Goal: Find specific page/section: Find specific page/section

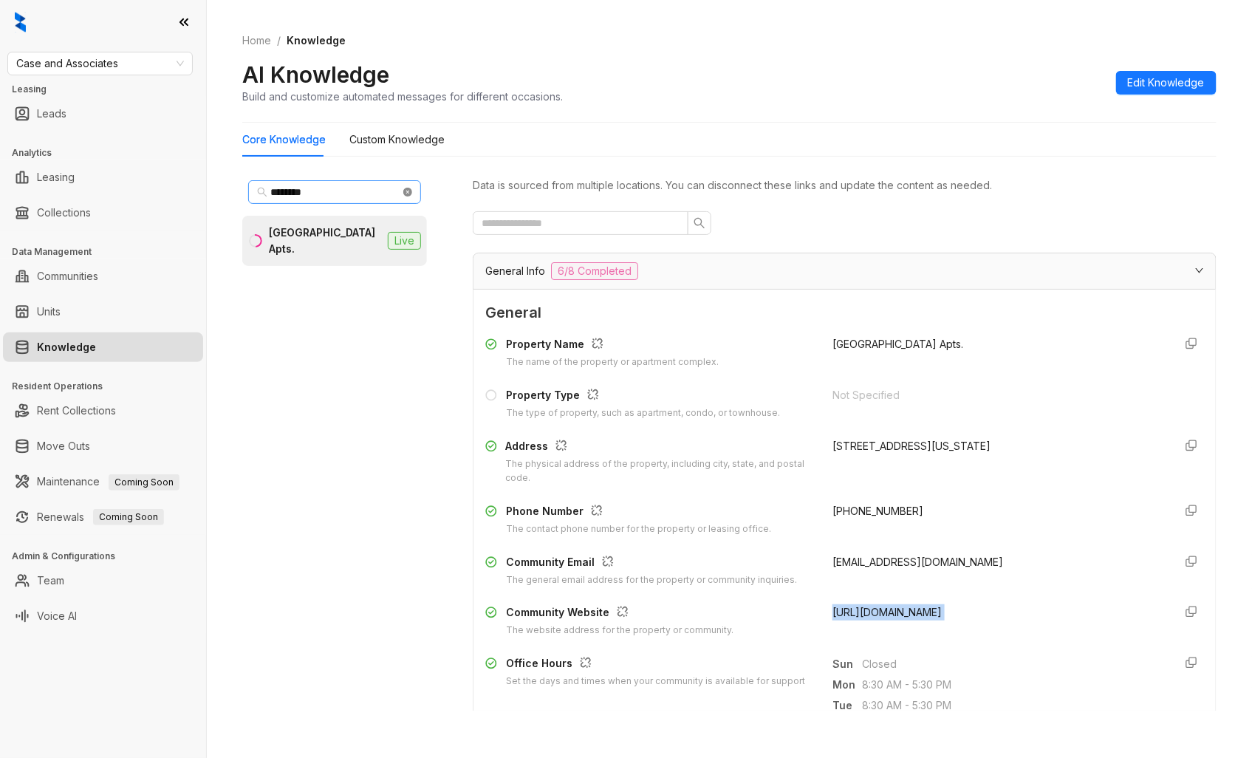
click at [408, 189] on icon "close-circle" at bounding box center [407, 192] width 9 height 9
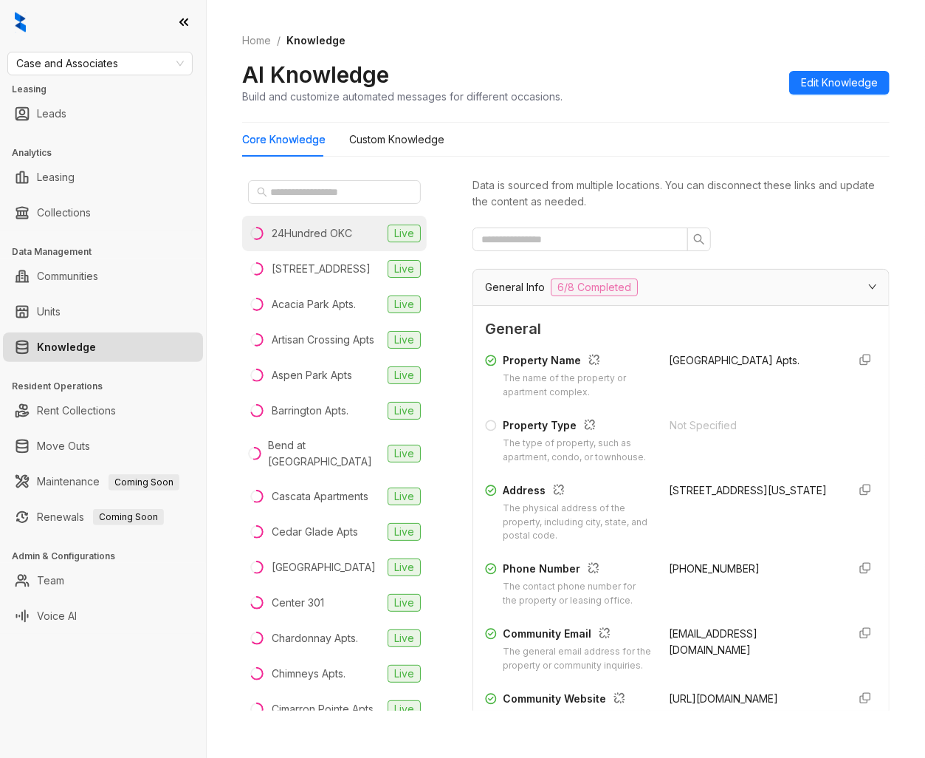
click at [329, 234] on div "24Hundred OKC" at bounding box center [312, 233] width 80 height 16
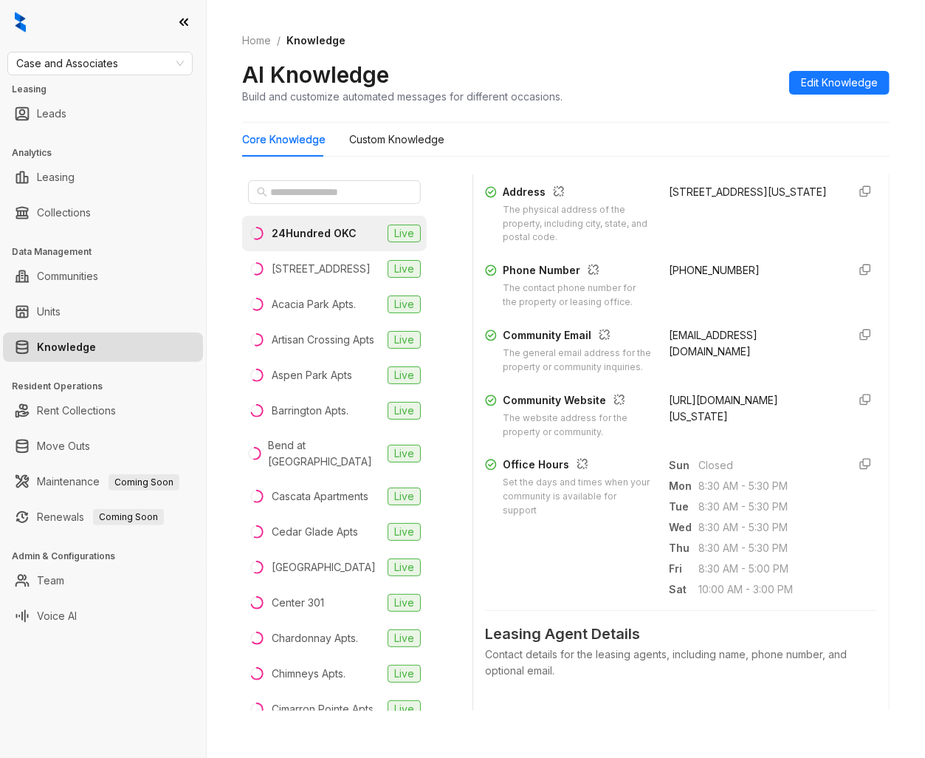
scroll to position [328, 0]
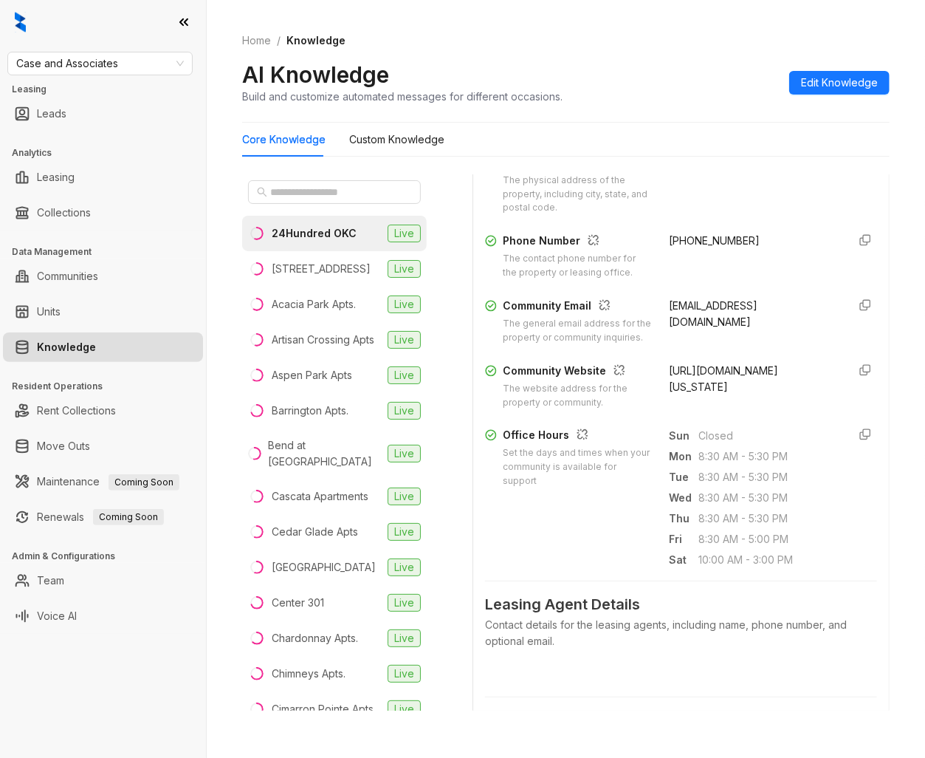
click at [727, 393] on span "[URL][DOMAIN_NAME][US_STATE]" at bounding box center [724, 378] width 109 height 29
click at [299, 270] on div "[STREET_ADDRESS]" at bounding box center [321, 269] width 99 height 16
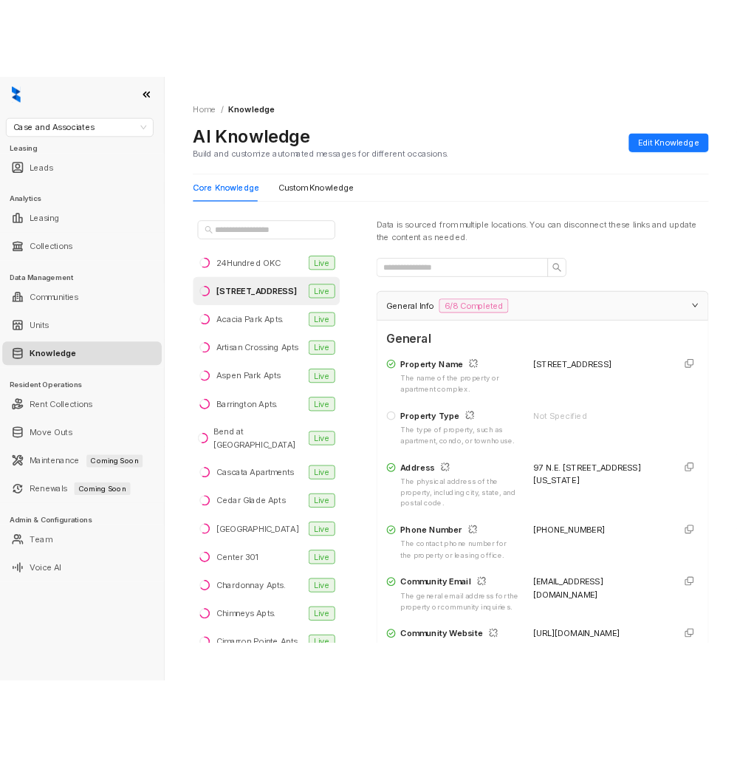
scroll to position [410, 0]
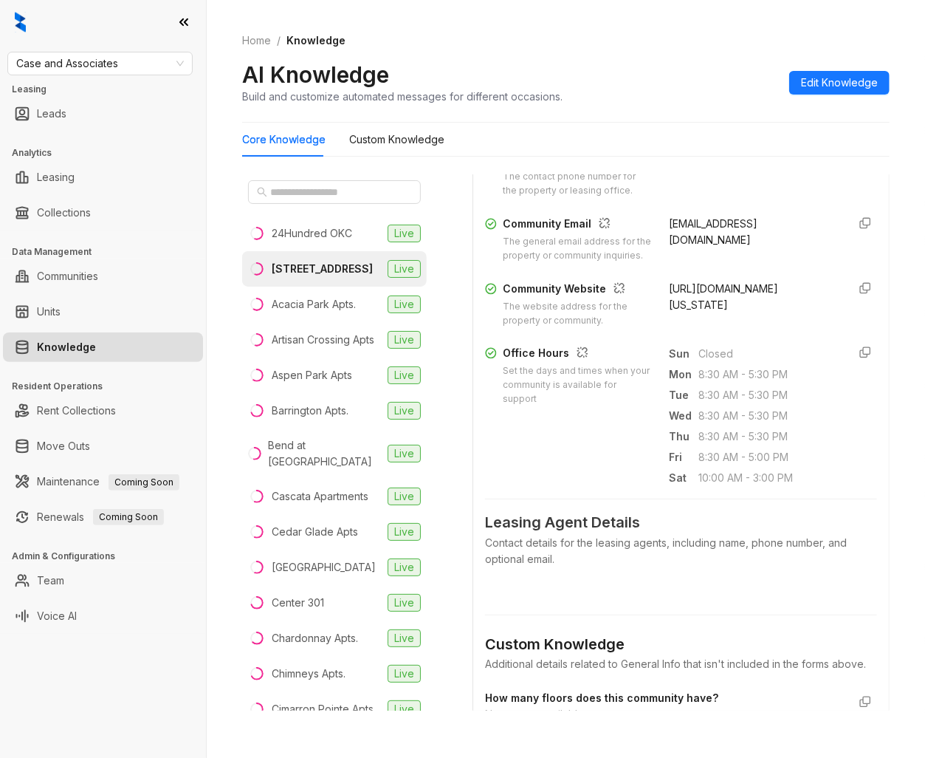
click at [715, 311] on span "[URL][DOMAIN_NAME][US_STATE]" at bounding box center [724, 296] width 109 height 29
click at [325, 303] on div "Acacia Park Apts." at bounding box center [314, 304] width 84 height 16
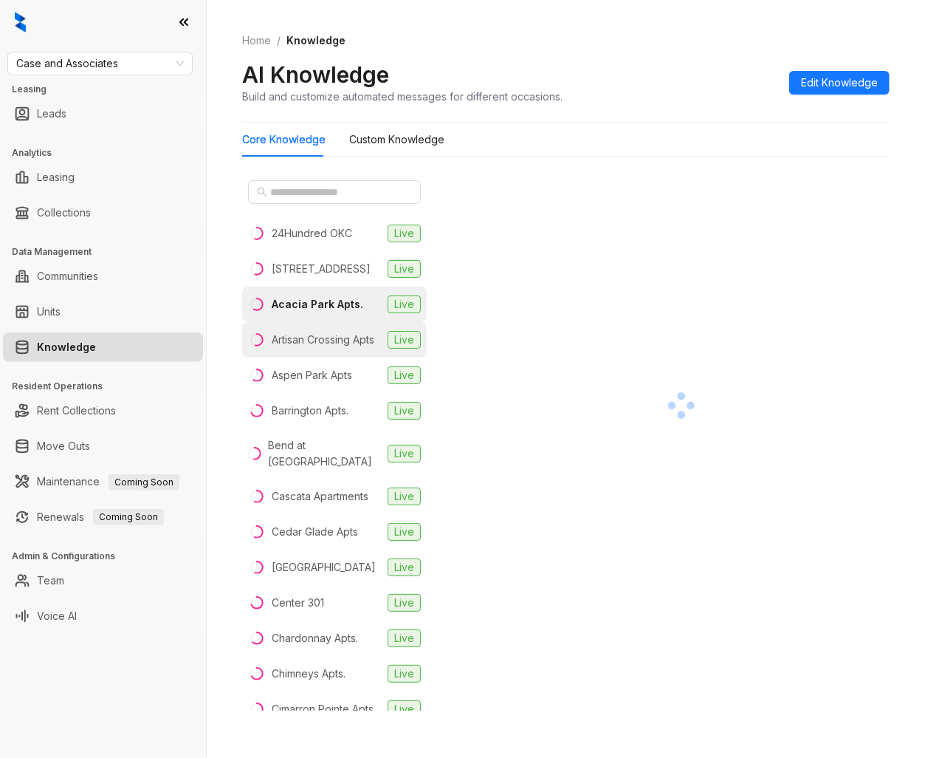
click at [323, 347] on div "Artisan Crossing Apts" at bounding box center [323, 340] width 103 height 16
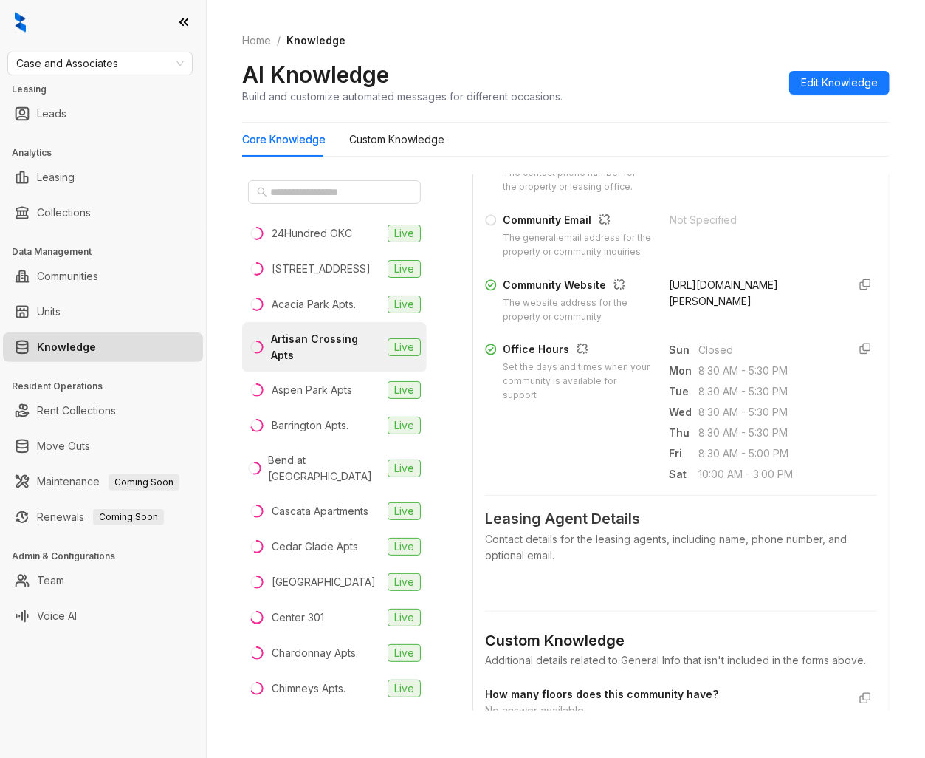
scroll to position [492, 0]
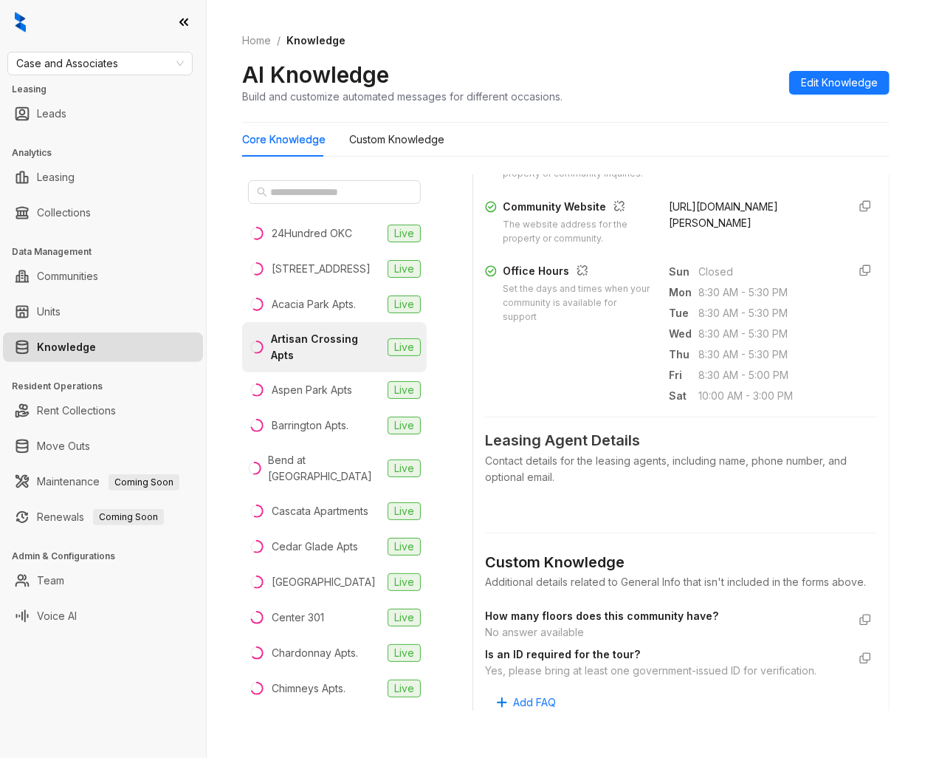
click at [698, 240] on div "[URL][DOMAIN_NAME][PERSON_NAME]" at bounding box center [753, 222] width 167 height 47
click at [352, 428] on li "Barrington Apts. Live" at bounding box center [334, 425] width 185 height 35
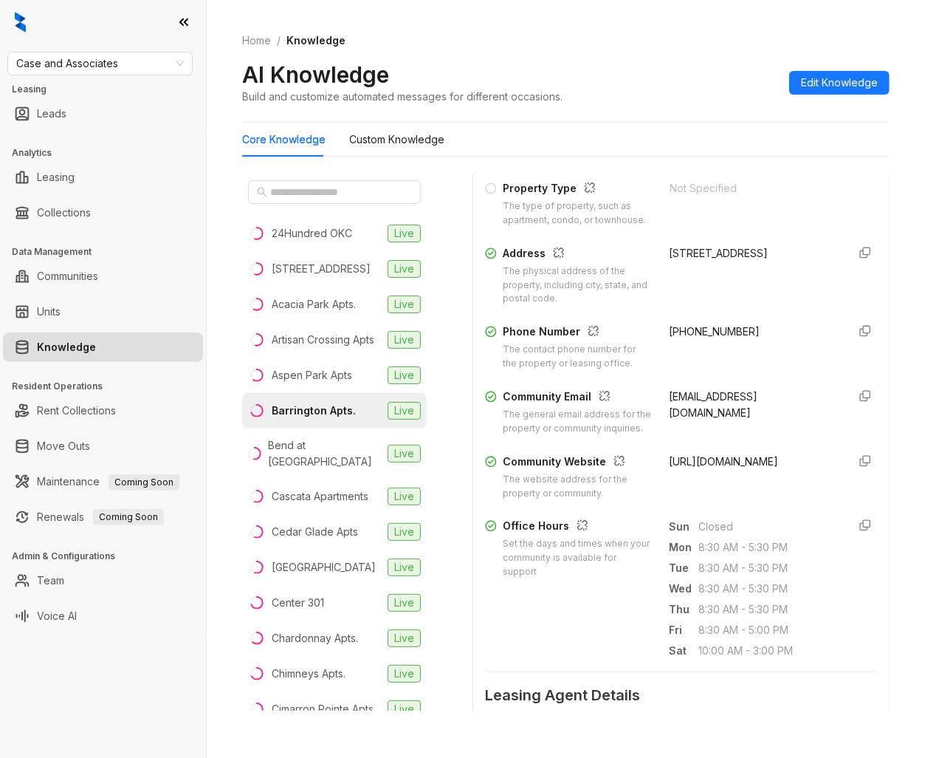
scroll to position [246, 0]
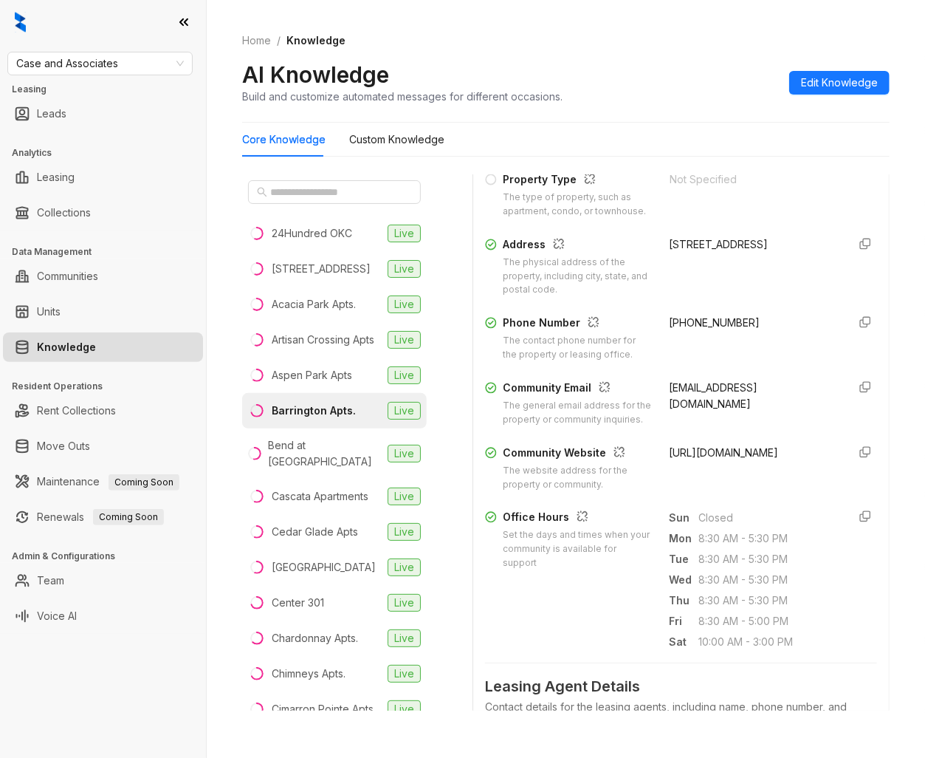
drag, startPoint x: 710, startPoint y: 479, endPoint x: 696, endPoint y: 479, distance: 14.0
click at [696, 459] on span "[URL][DOMAIN_NAME]" at bounding box center [724, 452] width 109 height 13
click at [330, 575] on div "[GEOGRAPHIC_DATA]" at bounding box center [324, 567] width 104 height 16
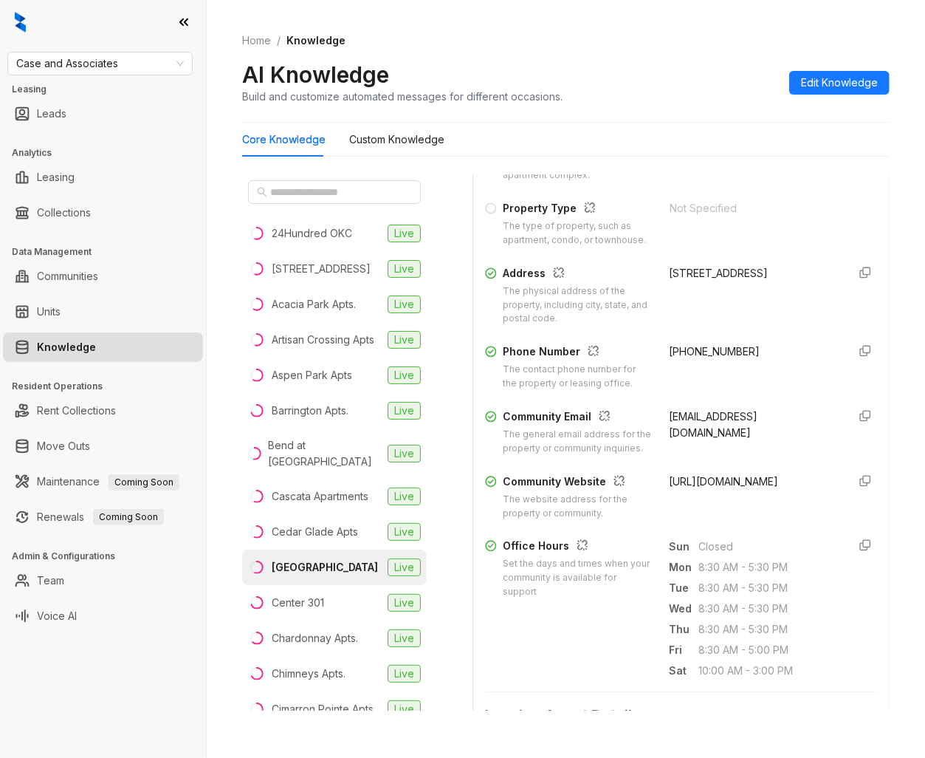
scroll to position [246, 0]
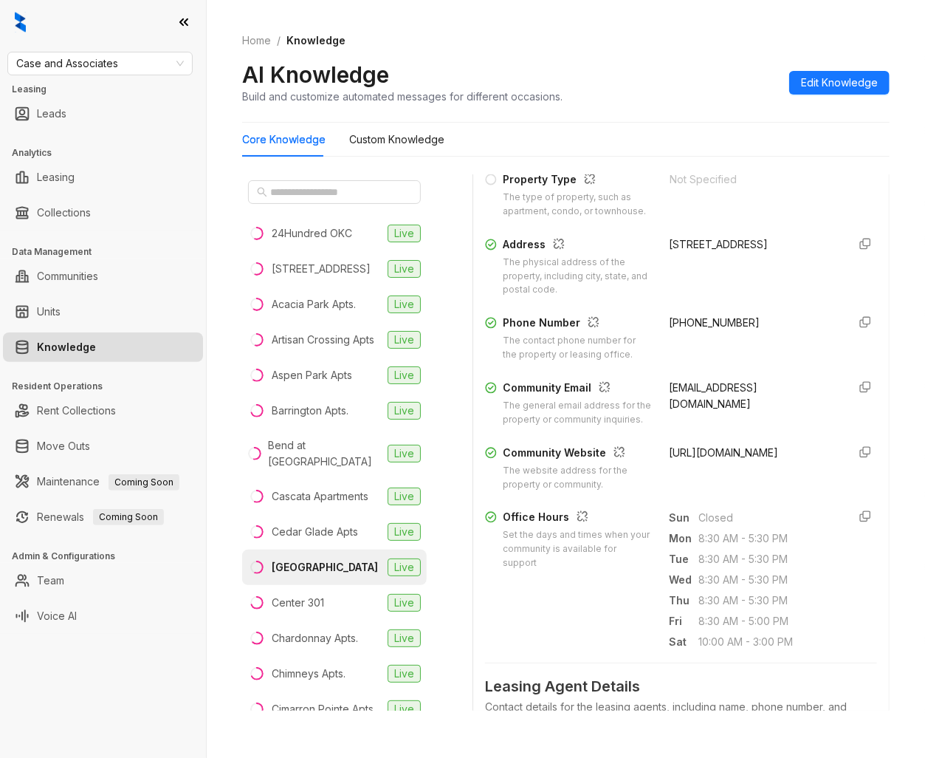
click at [727, 459] on span "[URL][DOMAIN_NAME]" at bounding box center [724, 452] width 109 height 13
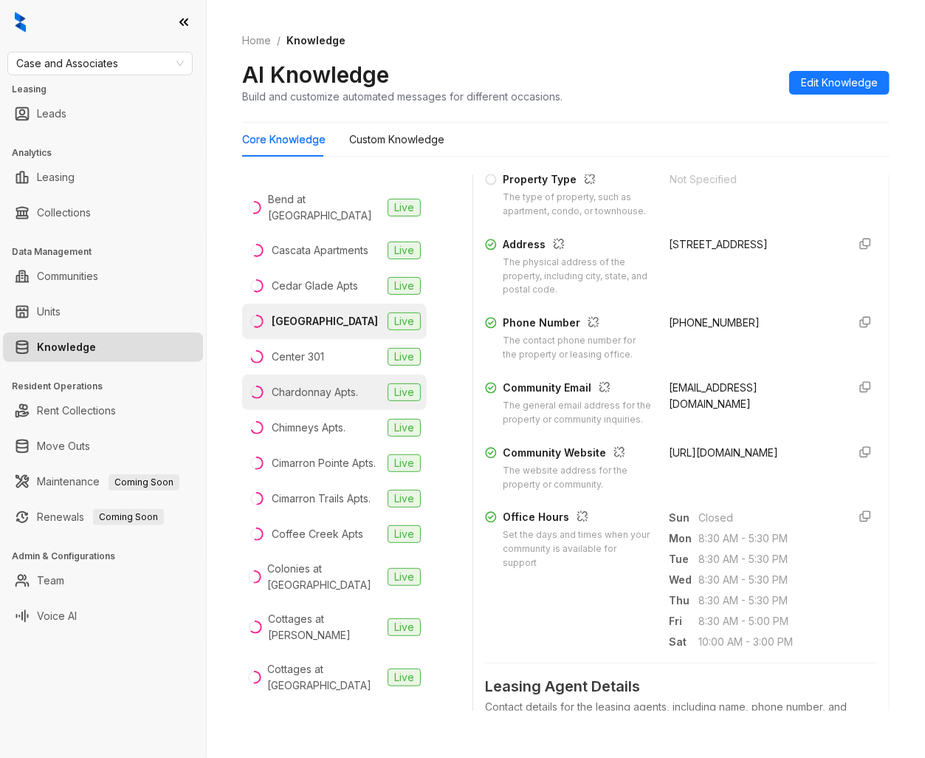
click at [332, 400] on div "Chardonnay Apts." at bounding box center [315, 392] width 86 height 16
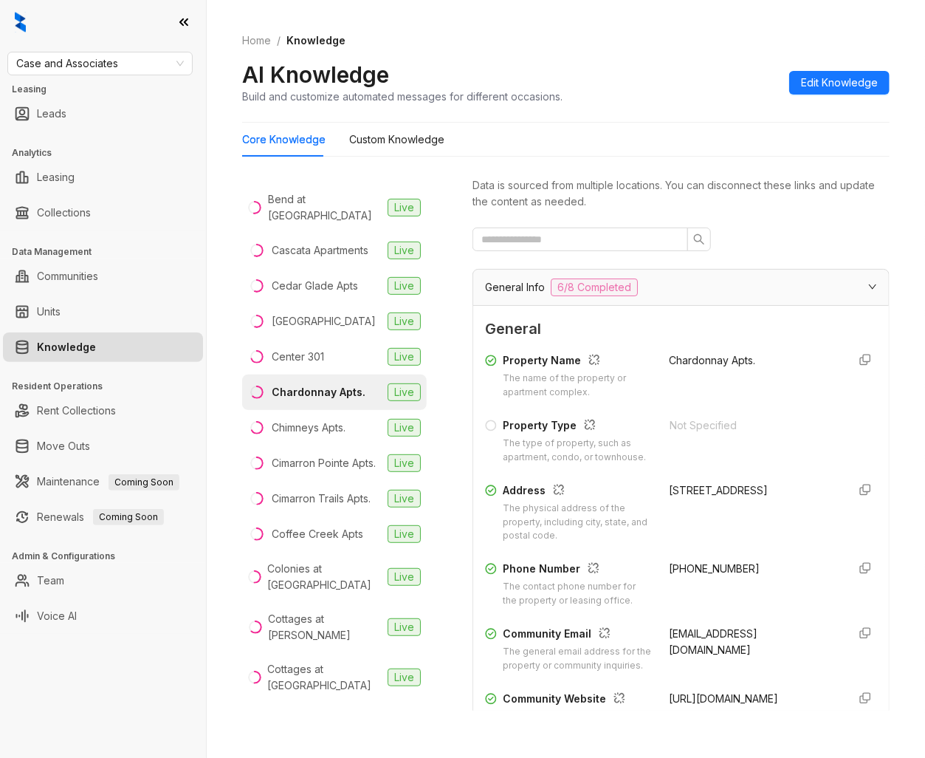
scroll to position [246, 0]
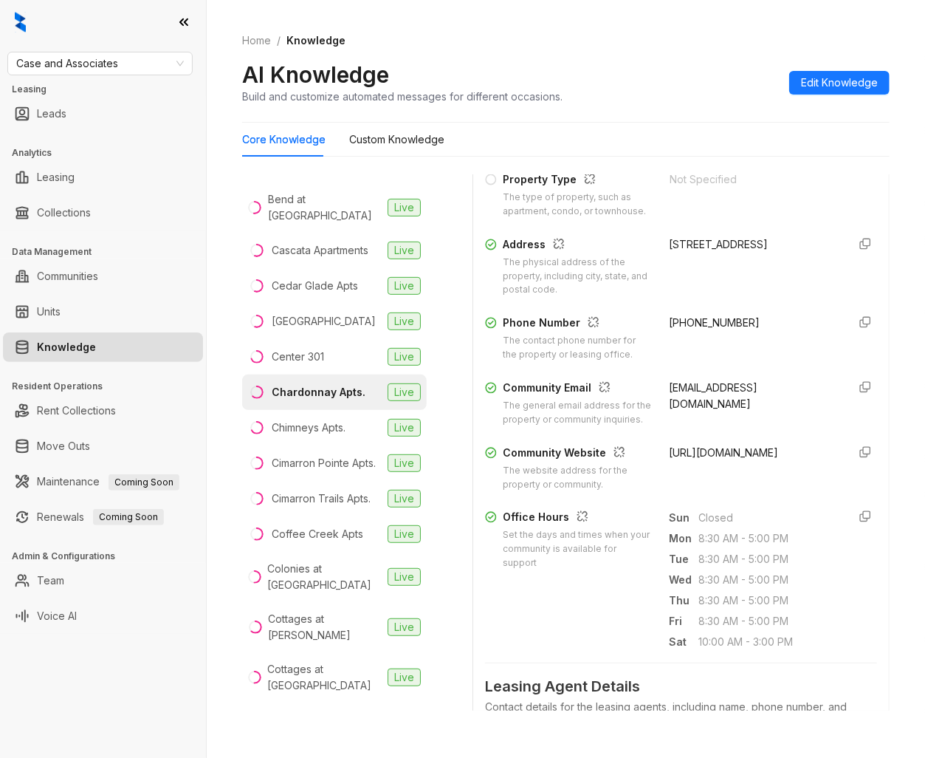
click at [731, 459] on span "[URL][DOMAIN_NAME]" at bounding box center [724, 452] width 109 height 13
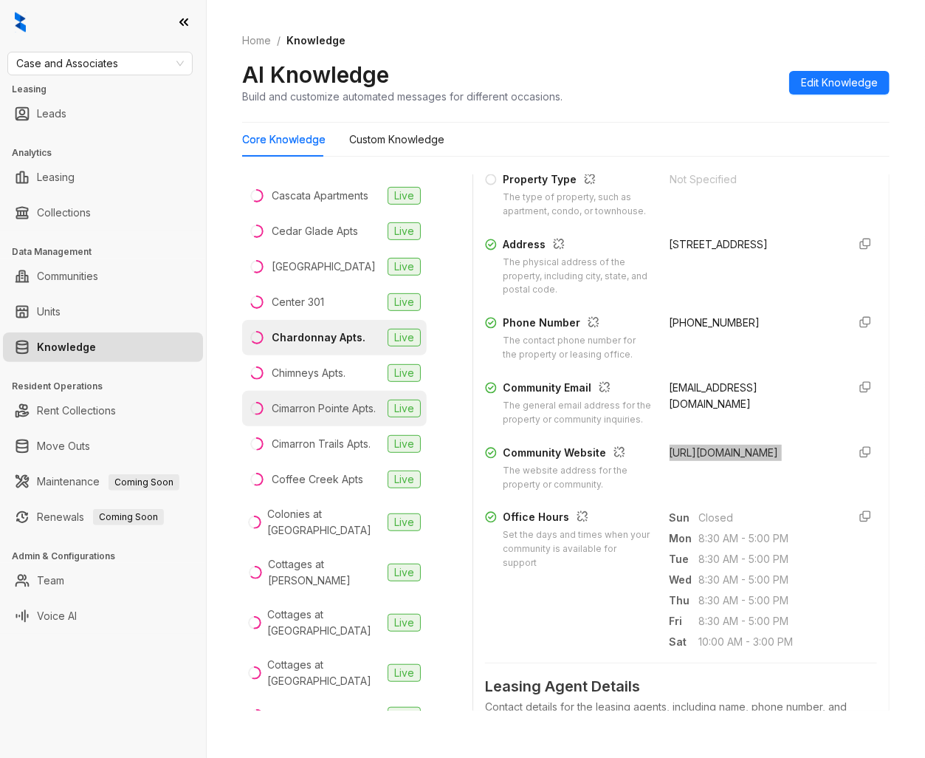
scroll to position [328, 0]
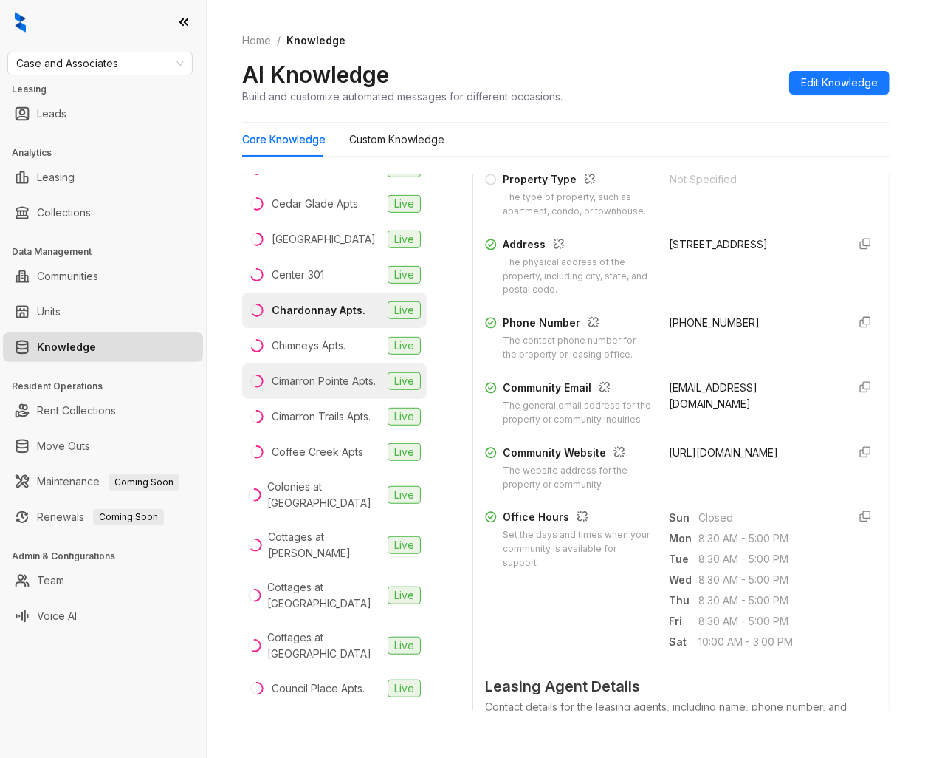
click at [337, 389] on div "Cimarron Pointe Apts." at bounding box center [324, 381] width 104 height 16
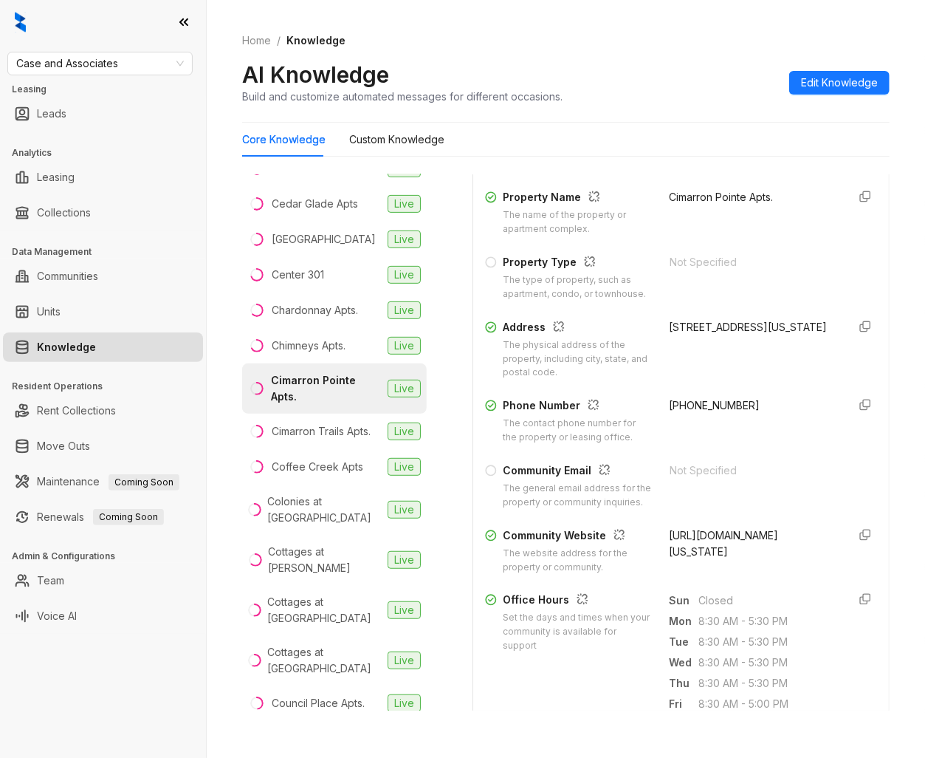
scroll to position [164, 0]
click at [719, 557] on span "[URL][DOMAIN_NAME][US_STATE]" at bounding box center [724, 542] width 109 height 29
click at [337, 439] on div "Cimarron Trails Apts." at bounding box center [321, 431] width 99 height 16
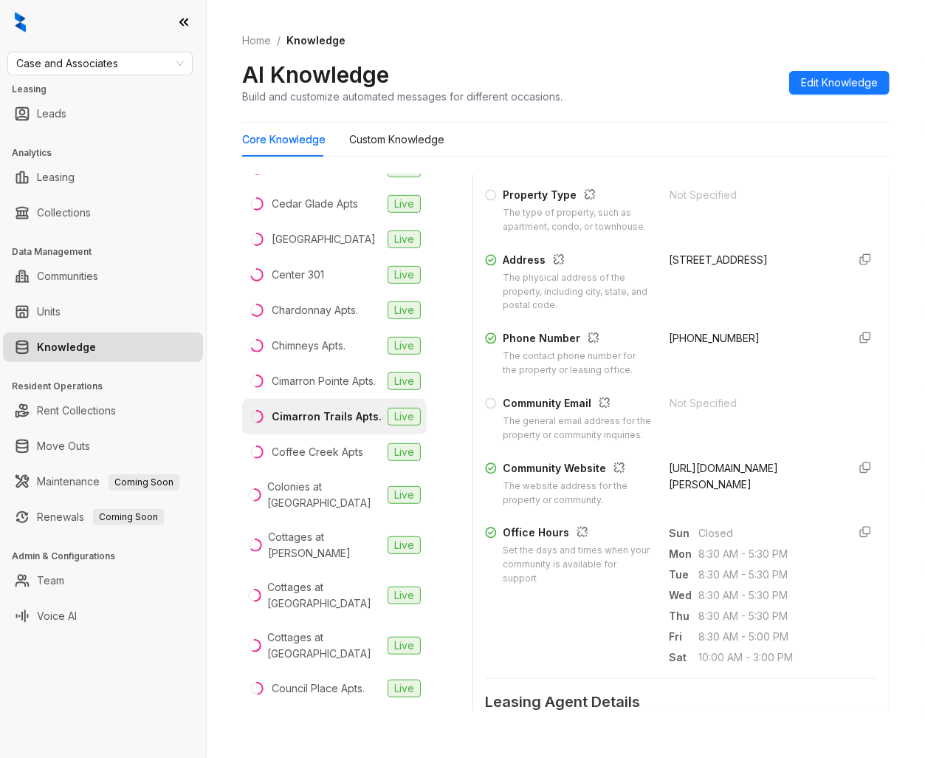
scroll to position [246, 0]
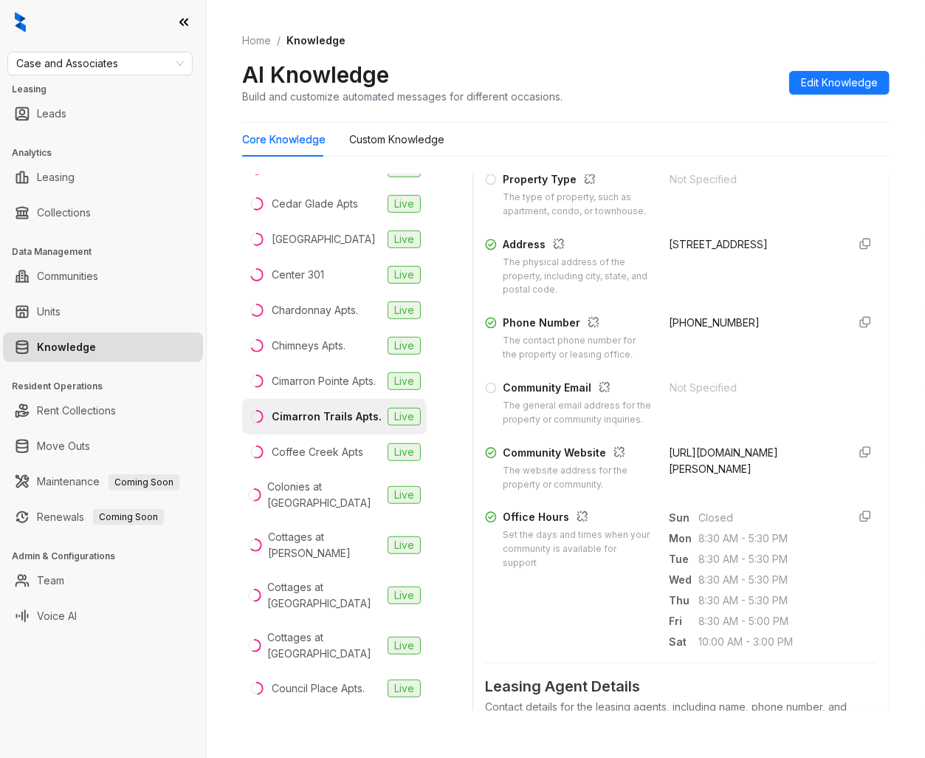
click at [688, 475] on span "[URL][DOMAIN_NAME][PERSON_NAME]" at bounding box center [724, 460] width 109 height 29
click at [327, 460] on div "Coffee Creek Apts" at bounding box center [318, 452] width 92 height 16
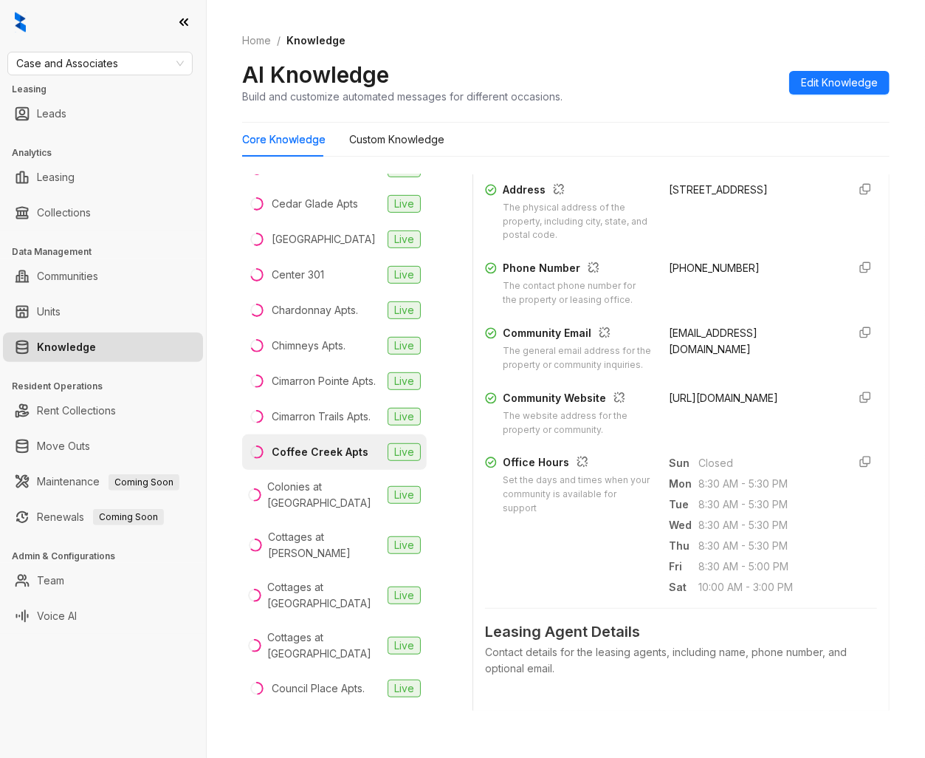
scroll to position [328, 0]
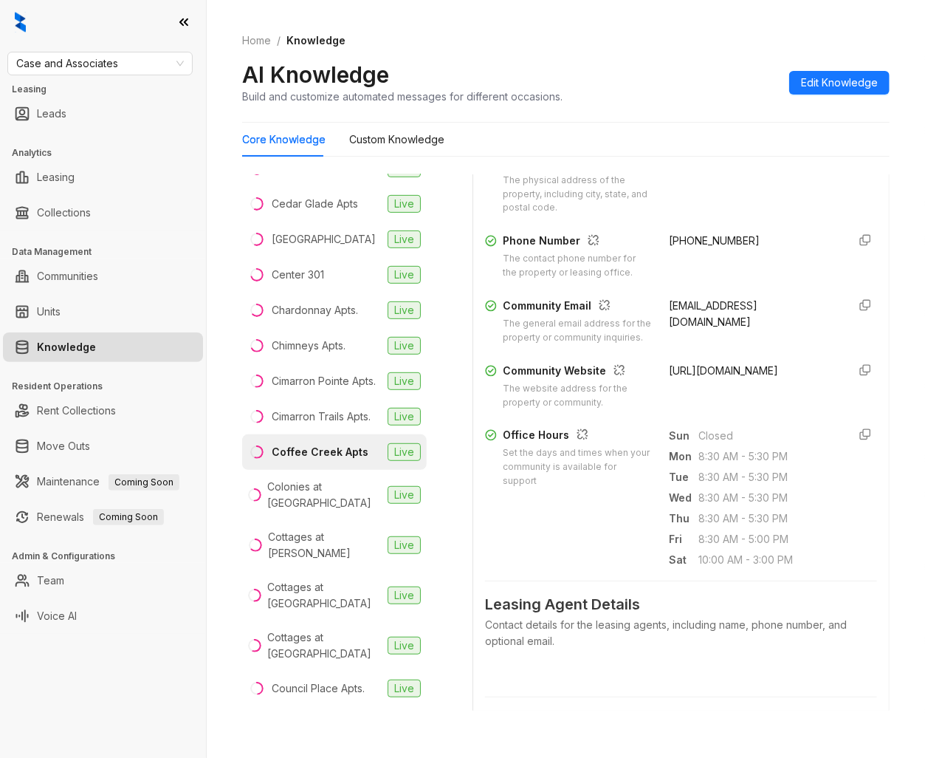
click at [713, 377] on span "[URL][DOMAIN_NAME]" at bounding box center [724, 370] width 109 height 13
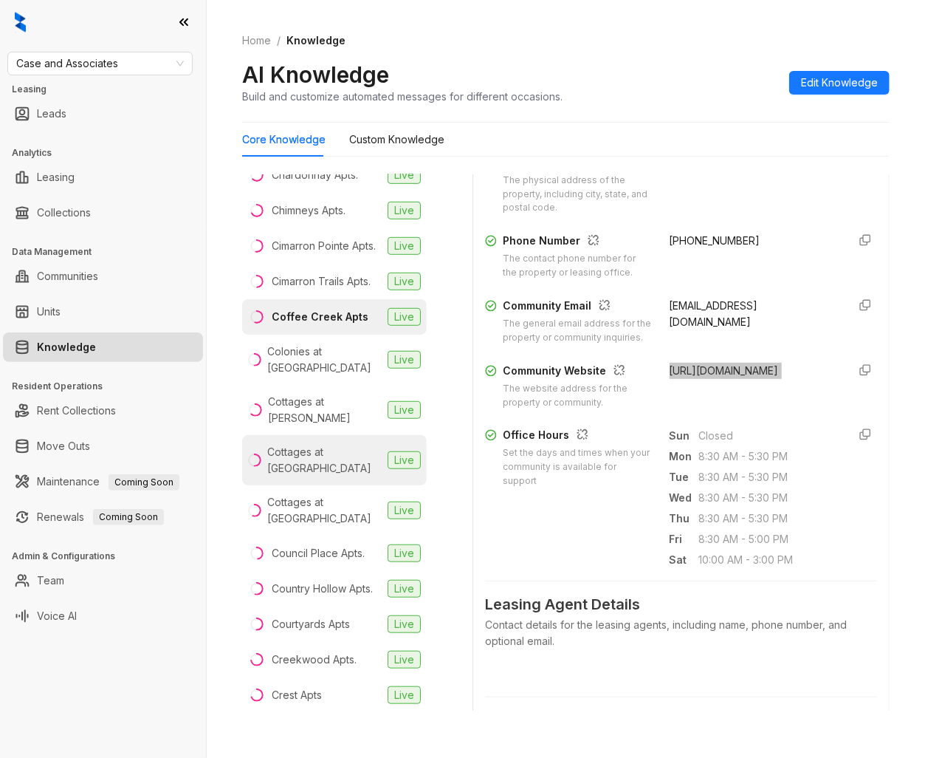
scroll to position [492, 0]
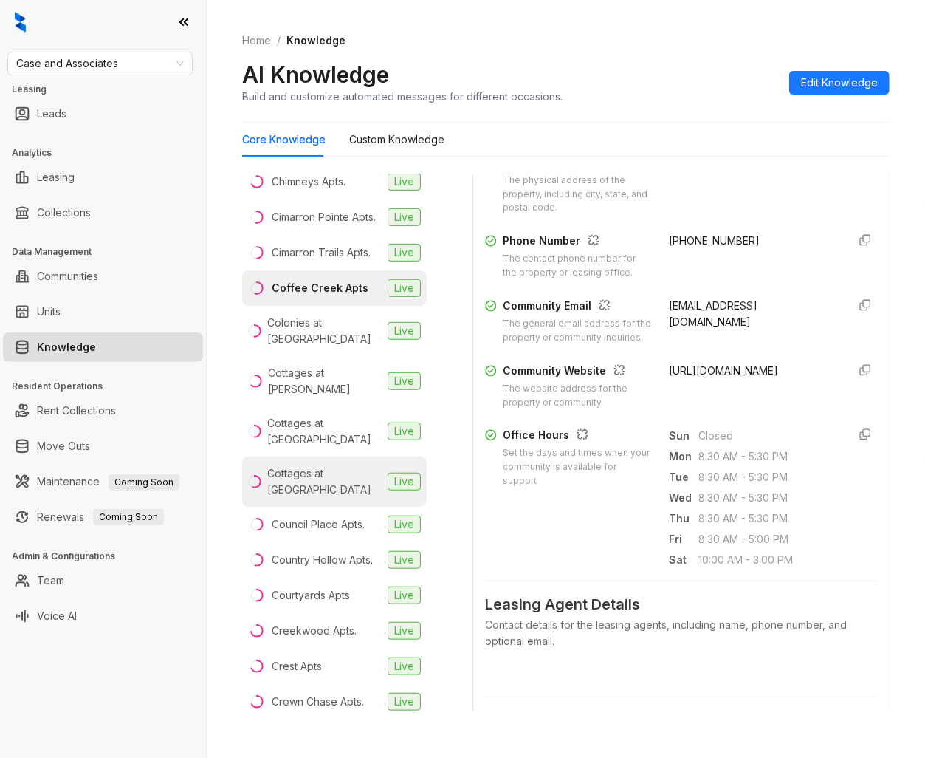
click at [337, 498] on div "Cottages at [GEOGRAPHIC_DATA]" at bounding box center [324, 481] width 114 height 32
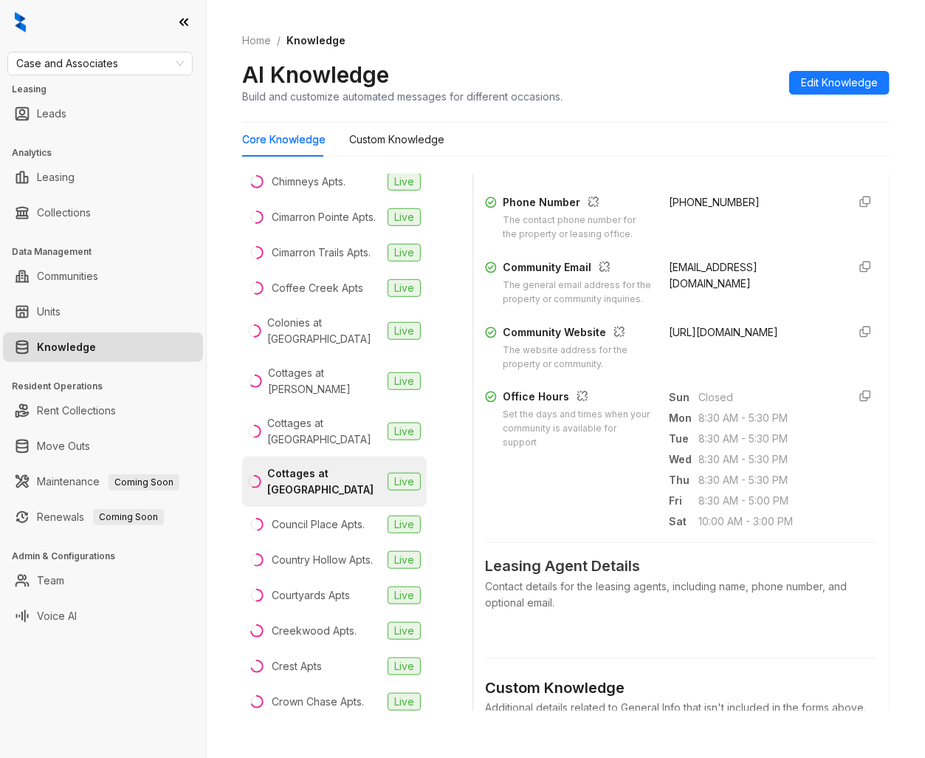
scroll to position [328, 0]
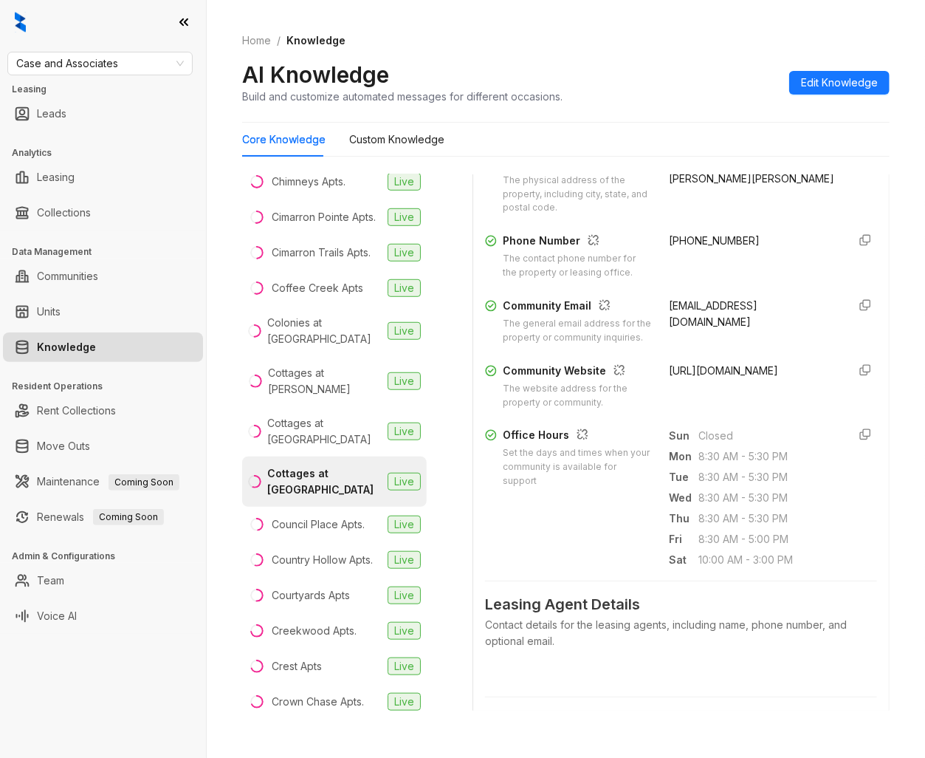
click at [707, 377] on span "[URL][DOMAIN_NAME]" at bounding box center [724, 370] width 109 height 13
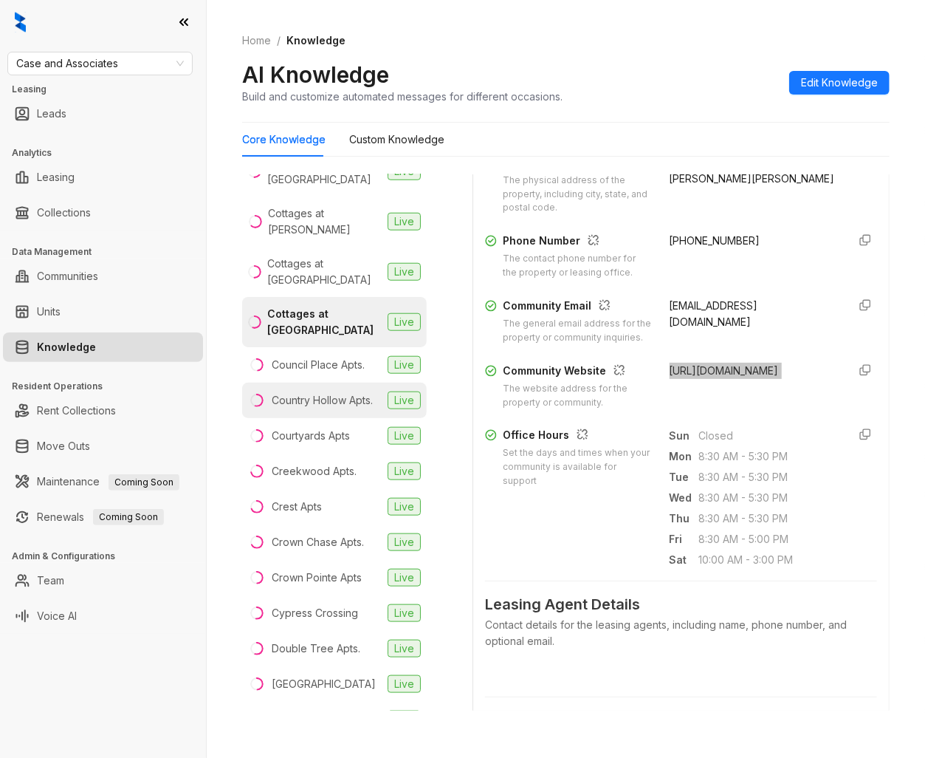
scroll to position [656, 0]
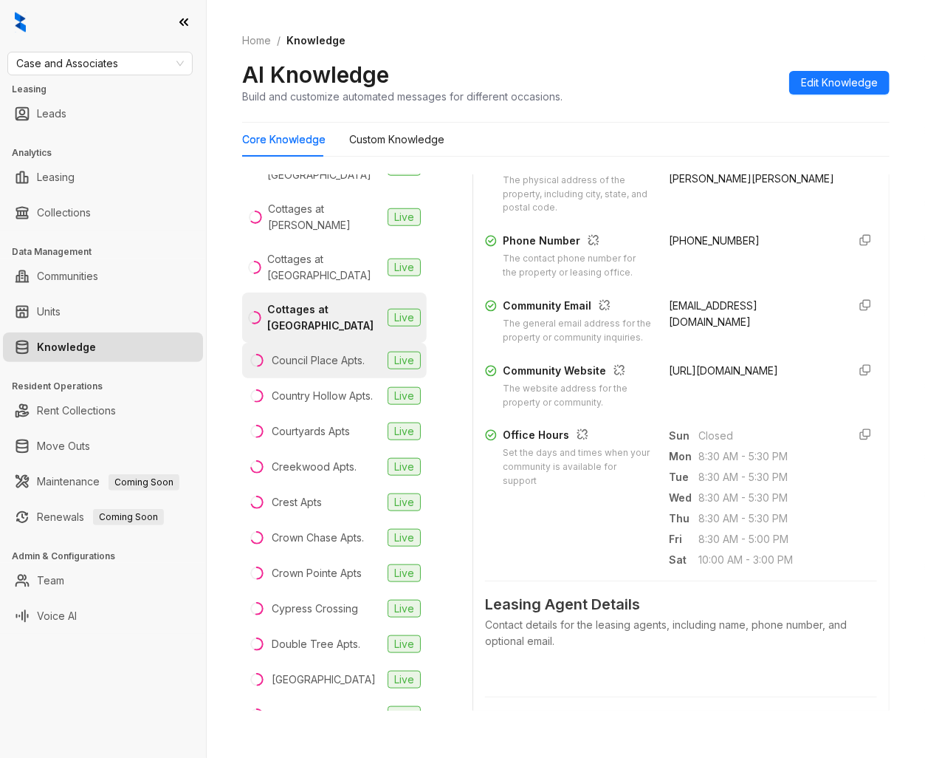
click at [348, 368] on div "Council Place Apts." at bounding box center [318, 360] width 93 height 16
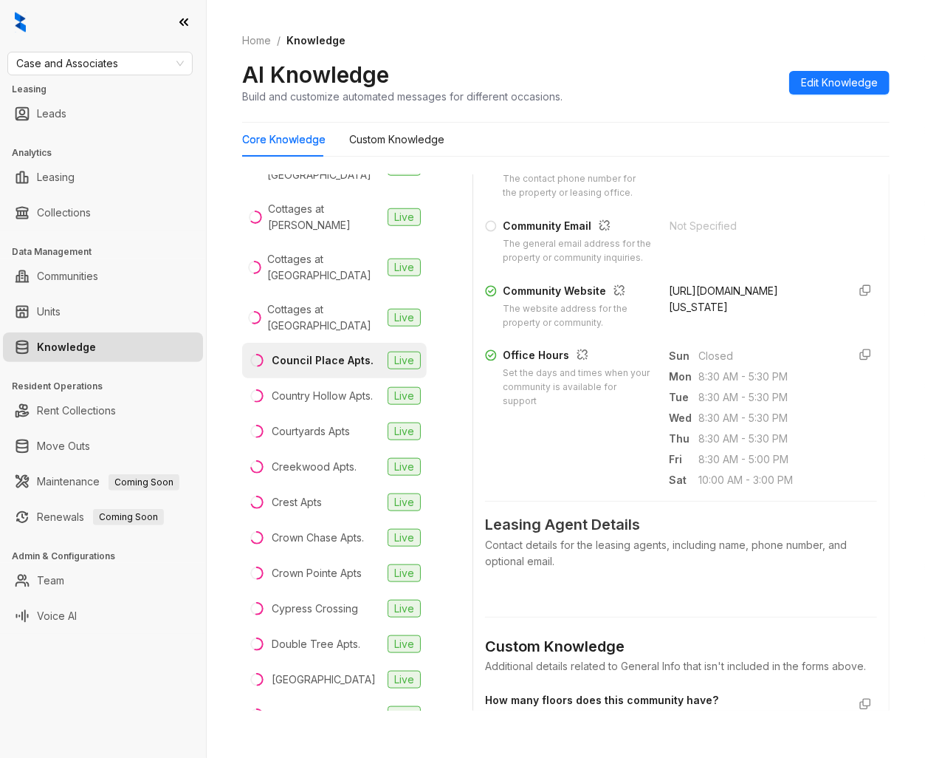
scroll to position [410, 0]
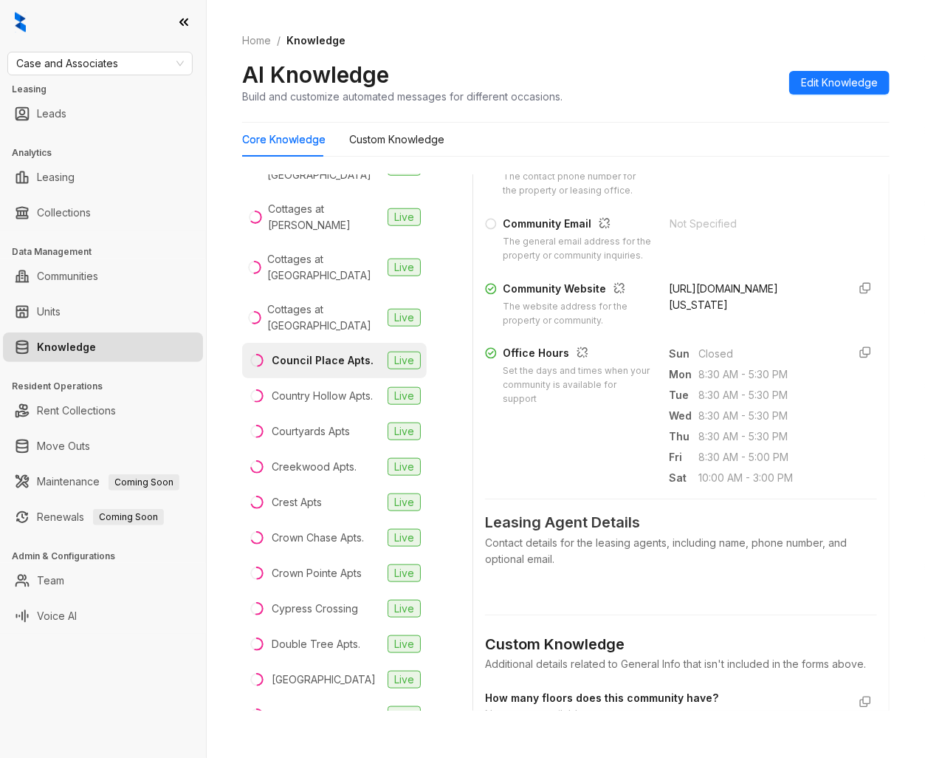
click at [734, 311] on span "[URL][DOMAIN_NAME][US_STATE]" at bounding box center [724, 296] width 109 height 29
copy form "[URL][DOMAIN_NAME][US_STATE]"
click at [340, 334] on div "Cottages at [GEOGRAPHIC_DATA]" at bounding box center [324, 317] width 114 height 32
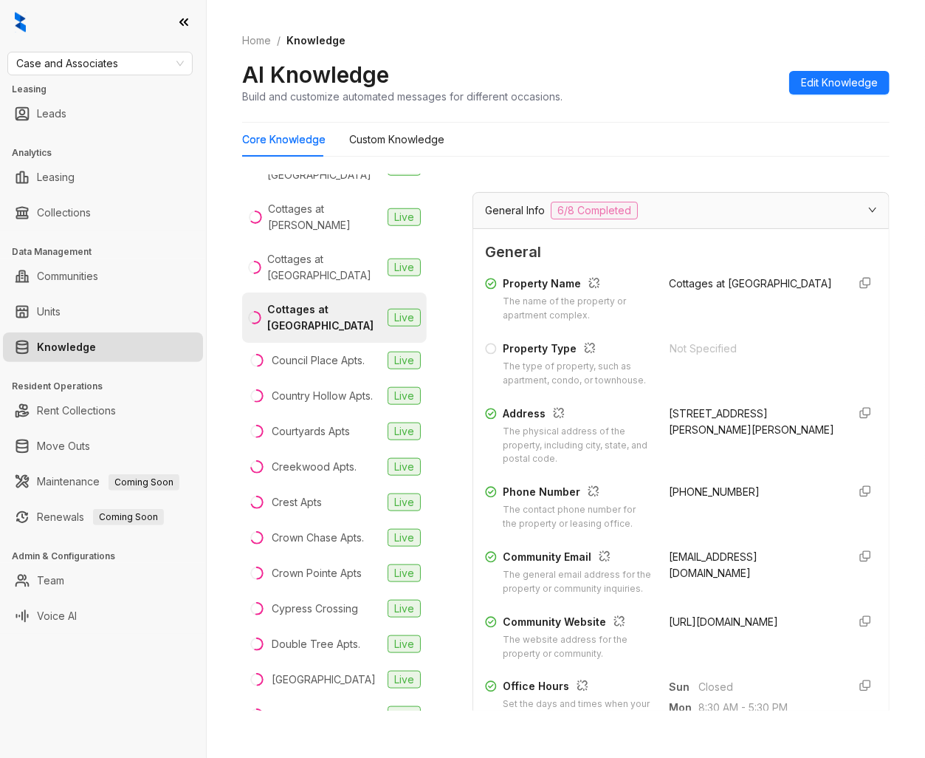
scroll to position [328, 0]
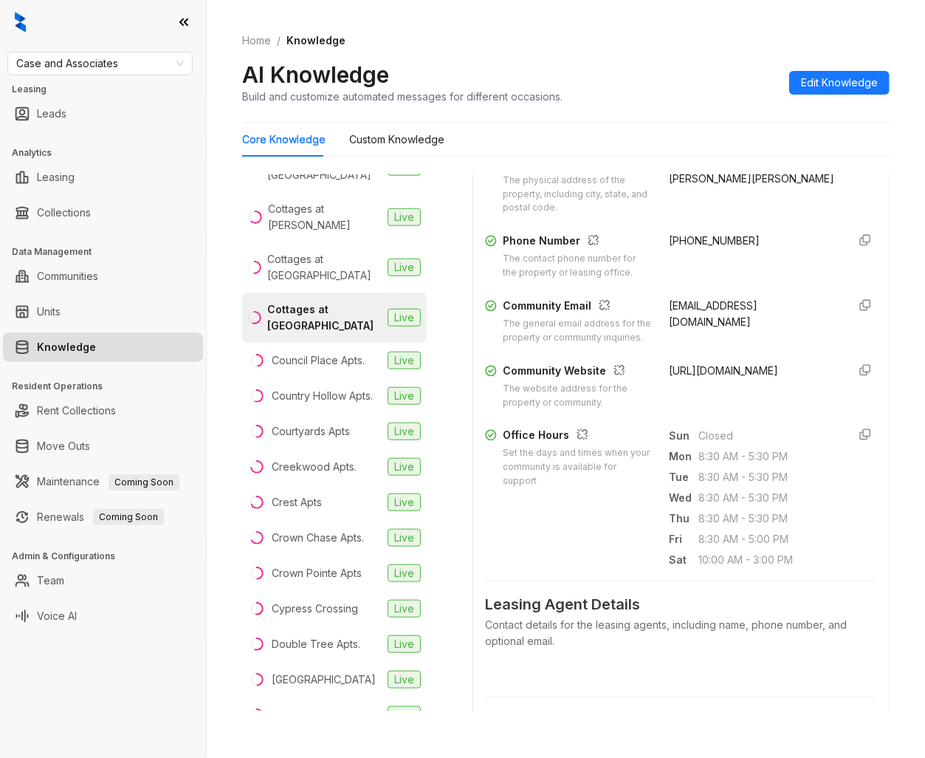
click at [721, 377] on span "[URL][DOMAIN_NAME]" at bounding box center [724, 370] width 109 height 13
click at [720, 377] on span "[URL][DOMAIN_NAME]" at bounding box center [724, 370] width 109 height 13
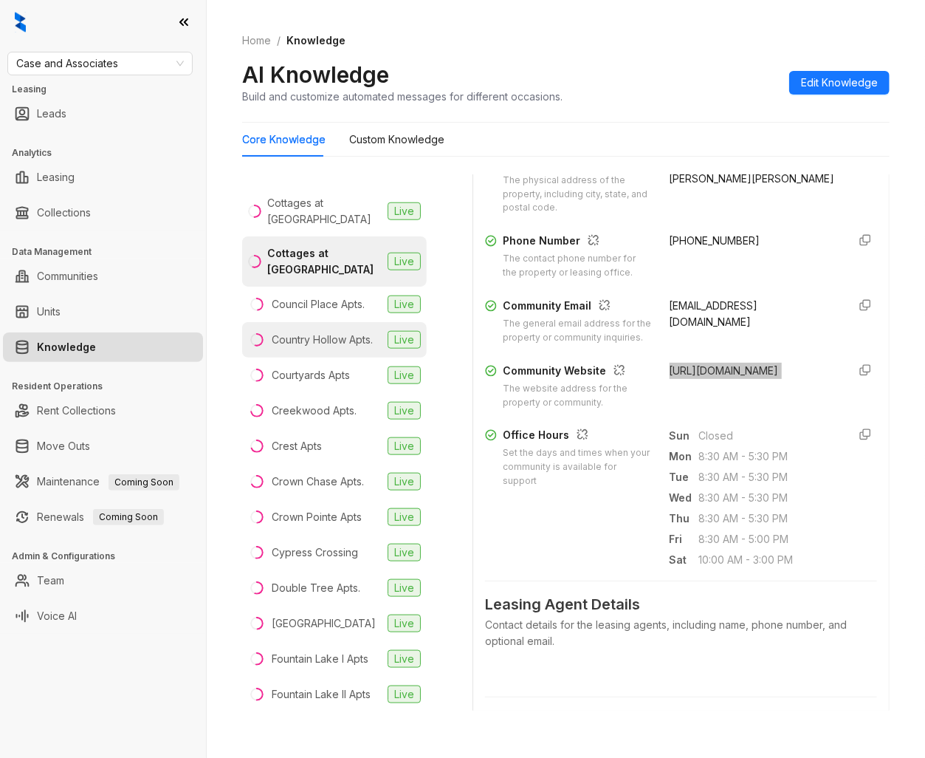
scroll to position [738, 0]
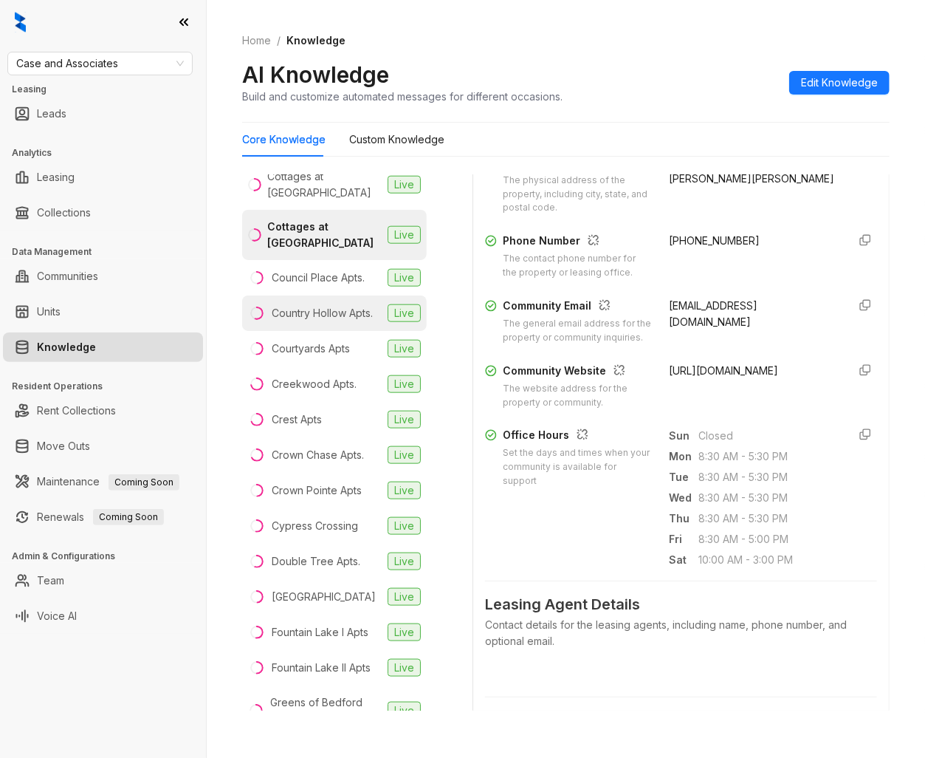
click at [343, 321] on div "Country Hollow Apts." at bounding box center [322, 313] width 101 height 16
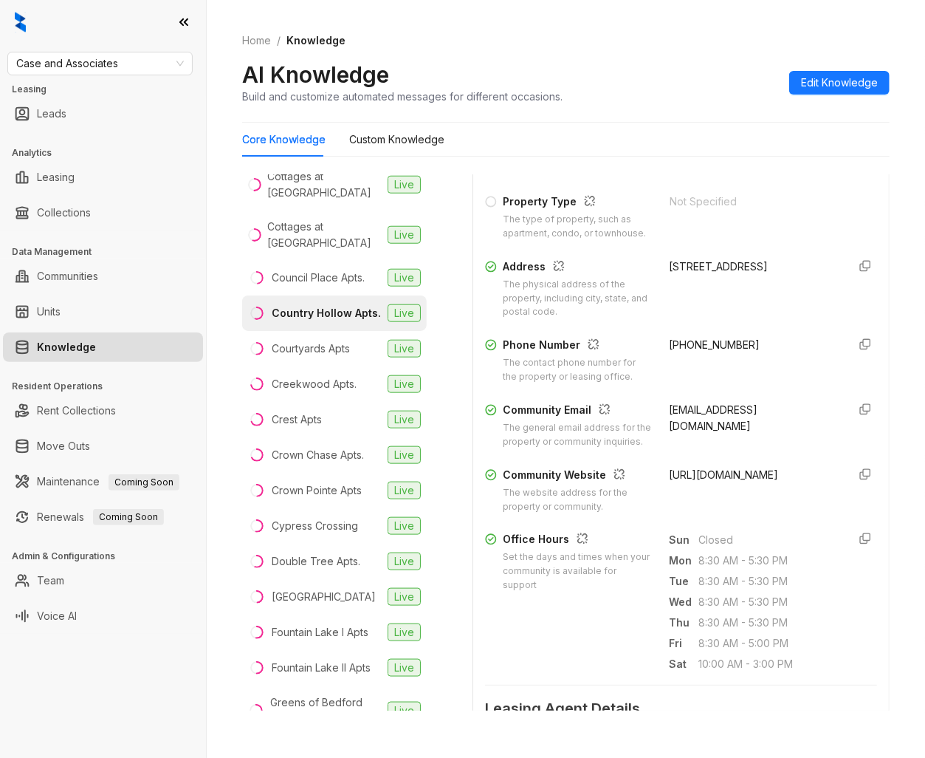
scroll to position [246, 0]
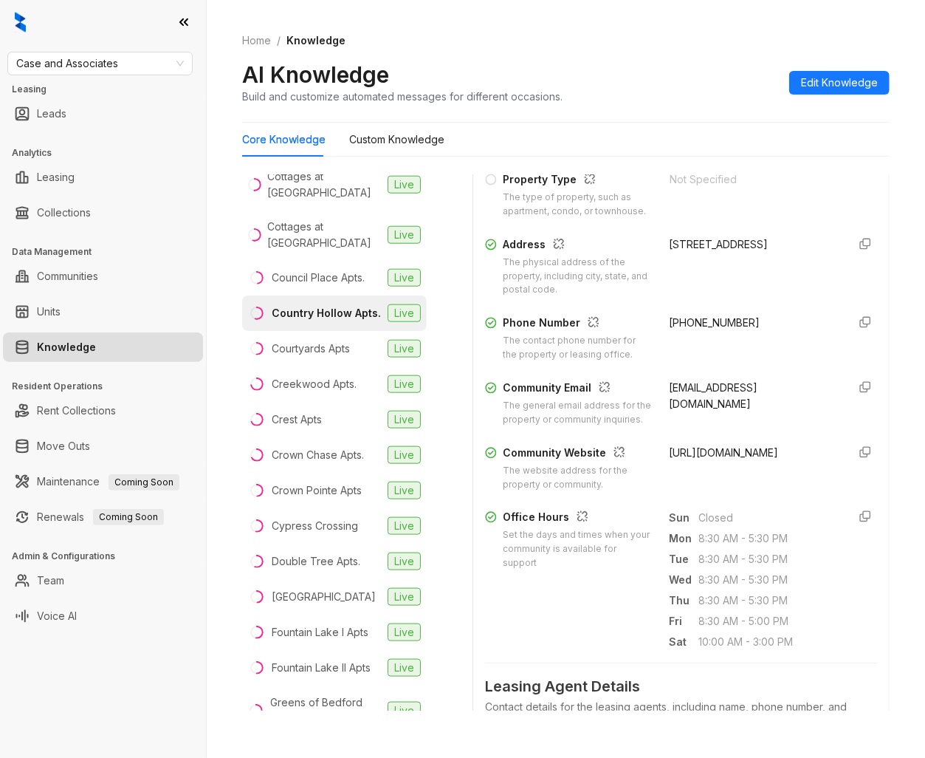
click at [710, 459] on span "[URL][DOMAIN_NAME]" at bounding box center [724, 452] width 109 height 13
click at [712, 459] on span "[URL][DOMAIN_NAME]" at bounding box center [724, 452] width 109 height 13
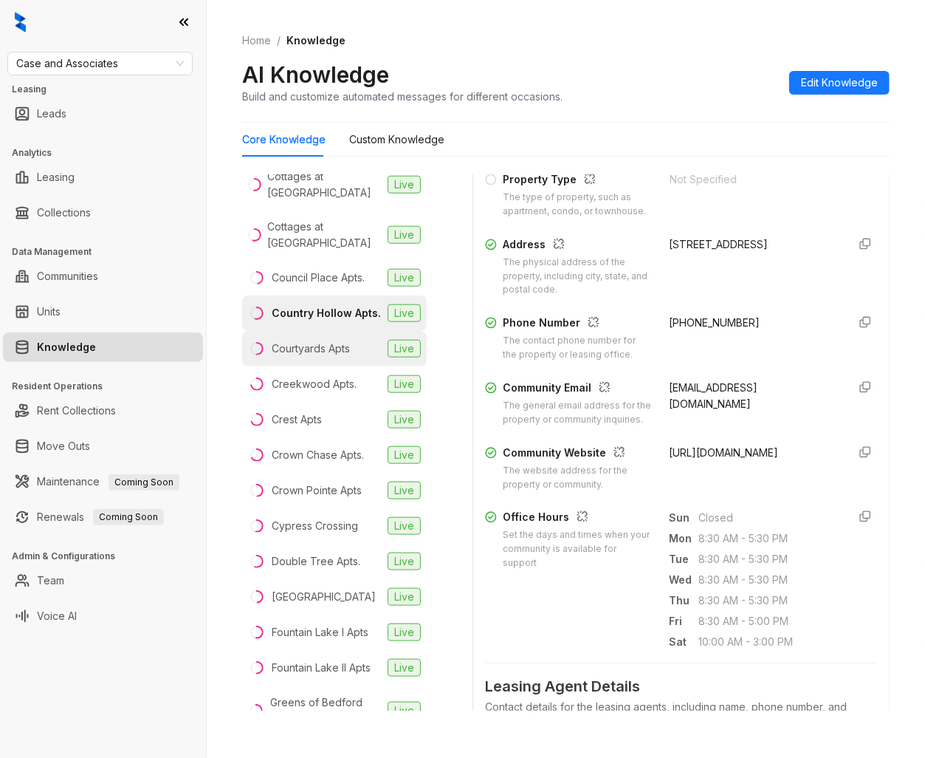
click at [322, 357] on div "Courtyards Apts" at bounding box center [311, 348] width 78 height 16
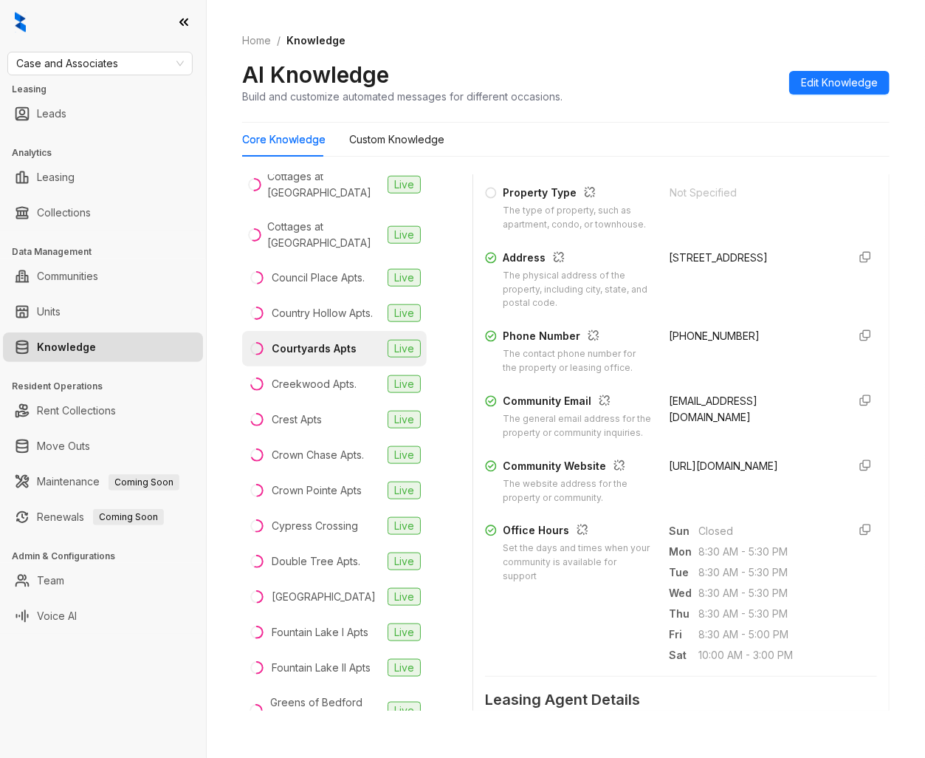
scroll to position [246, 0]
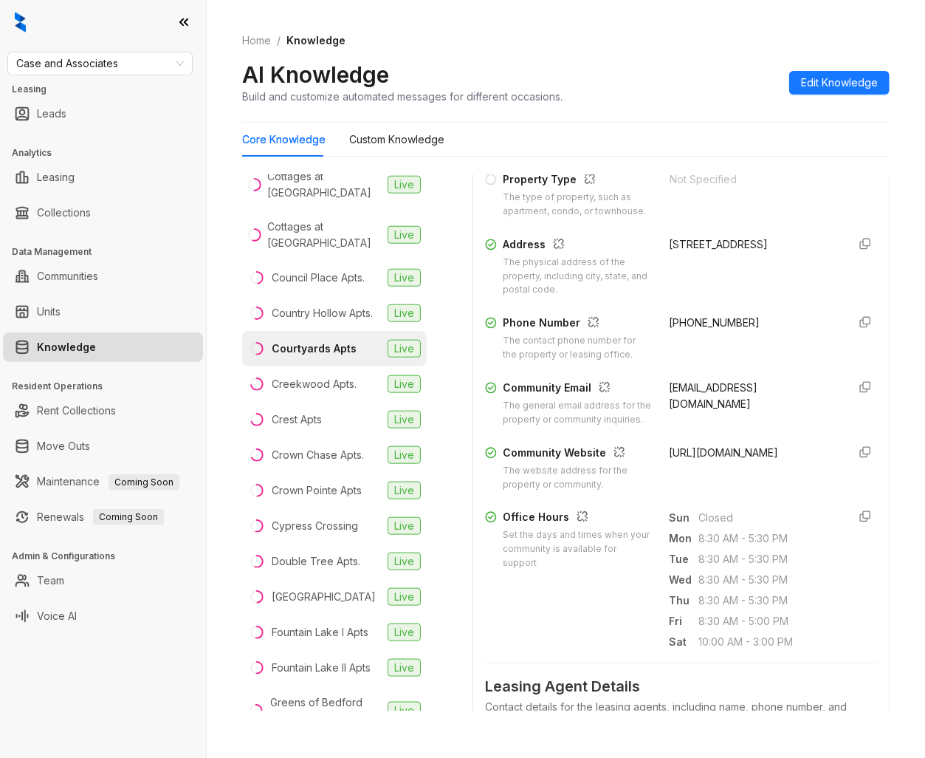
click at [713, 459] on span "[URL][DOMAIN_NAME]" at bounding box center [724, 452] width 109 height 13
click at [335, 392] on div "Creekwood Apts." at bounding box center [314, 384] width 85 height 16
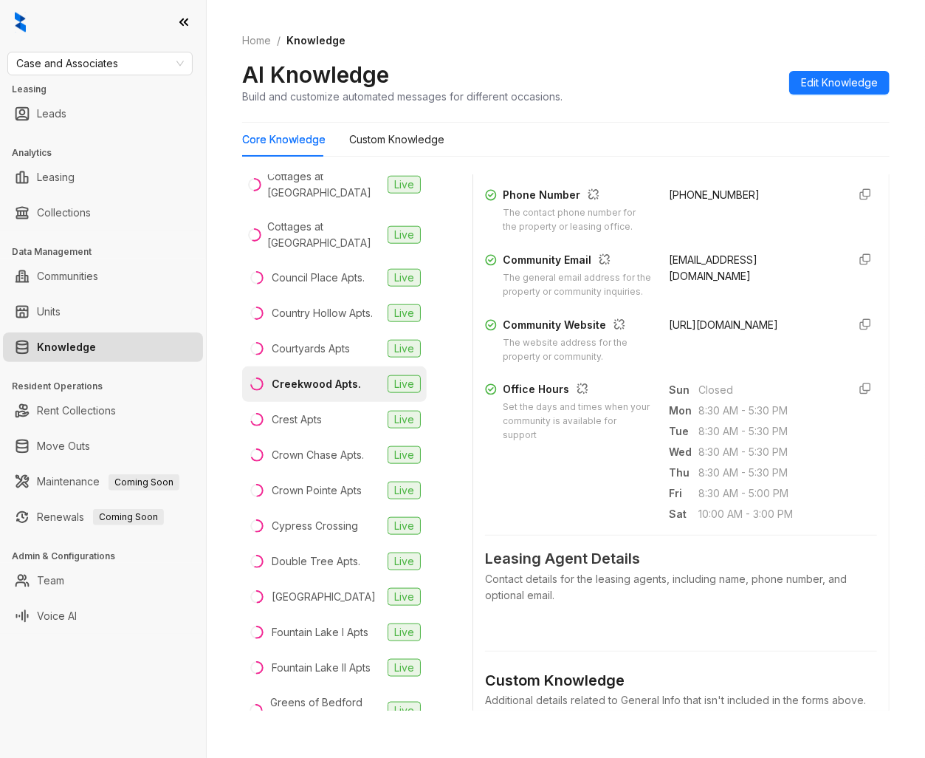
scroll to position [410, 0]
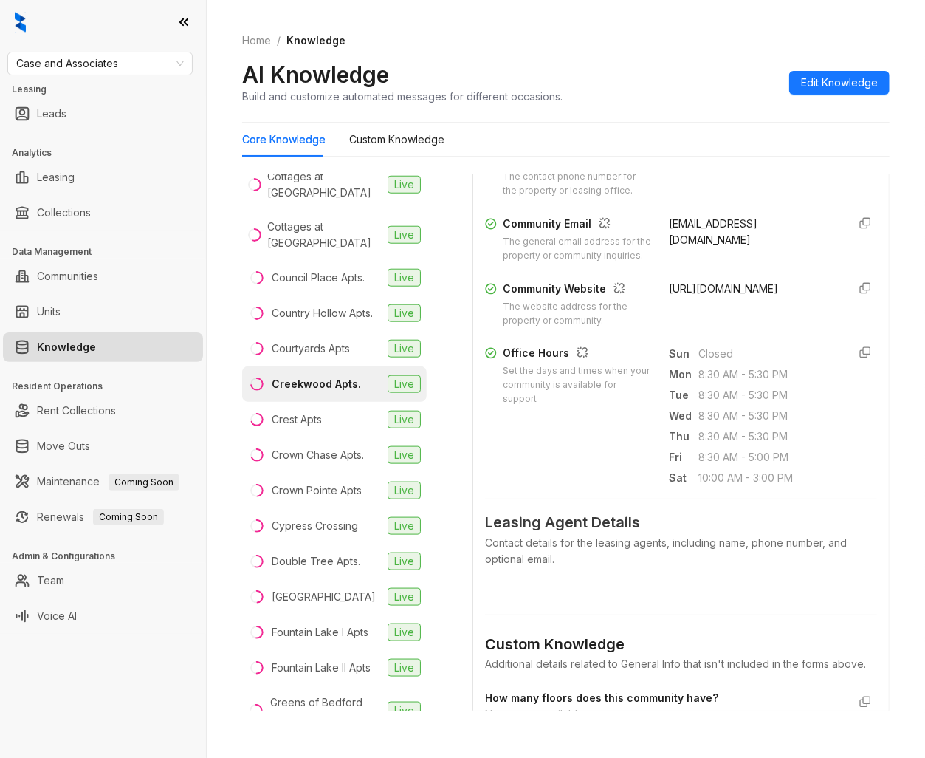
click at [713, 295] on span "[URL][DOMAIN_NAME]" at bounding box center [724, 288] width 109 height 13
copy form "[URL][DOMAIN_NAME]"
click at [343, 498] on div "Crown Pointe Apts" at bounding box center [317, 490] width 90 height 16
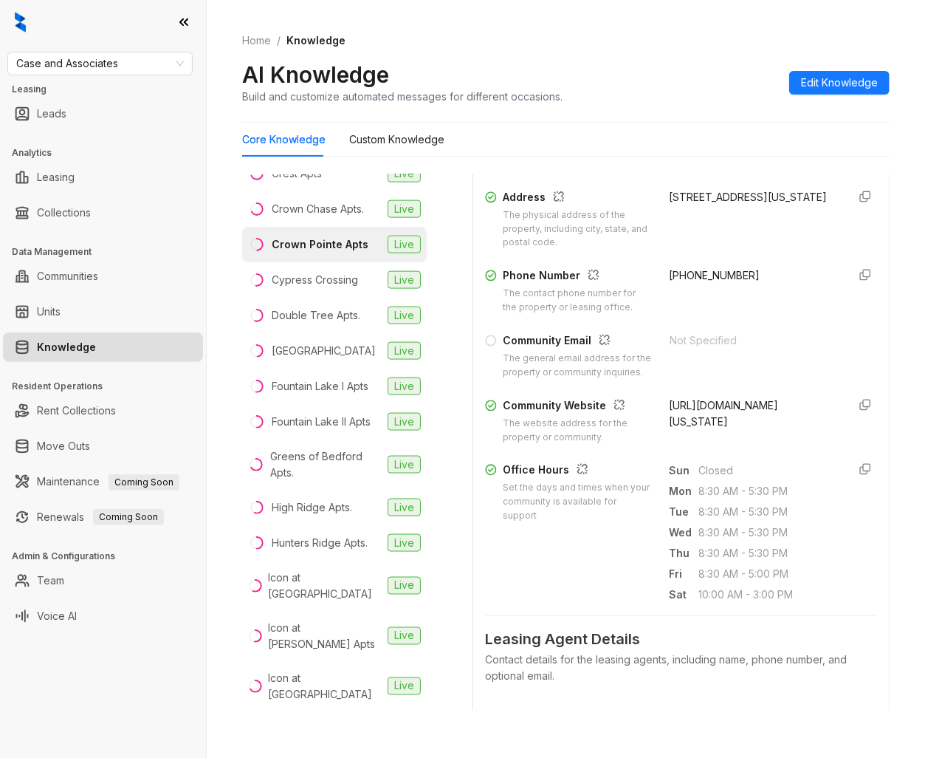
scroll to position [328, 0]
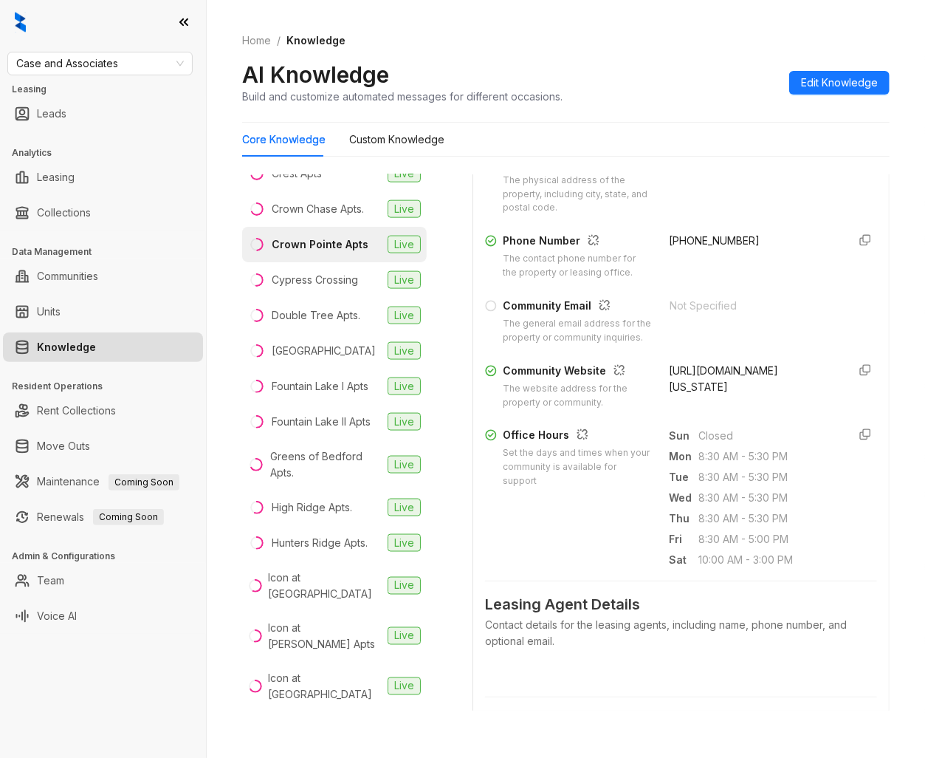
click at [721, 393] on span "[URL][DOMAIN_NAME][US_STATE]" at bounding box center [724, 378] width 109 height 29
click at [328, 288] on div "Cypress Crossing" at bounding box center [315, 280] width 86 height 16
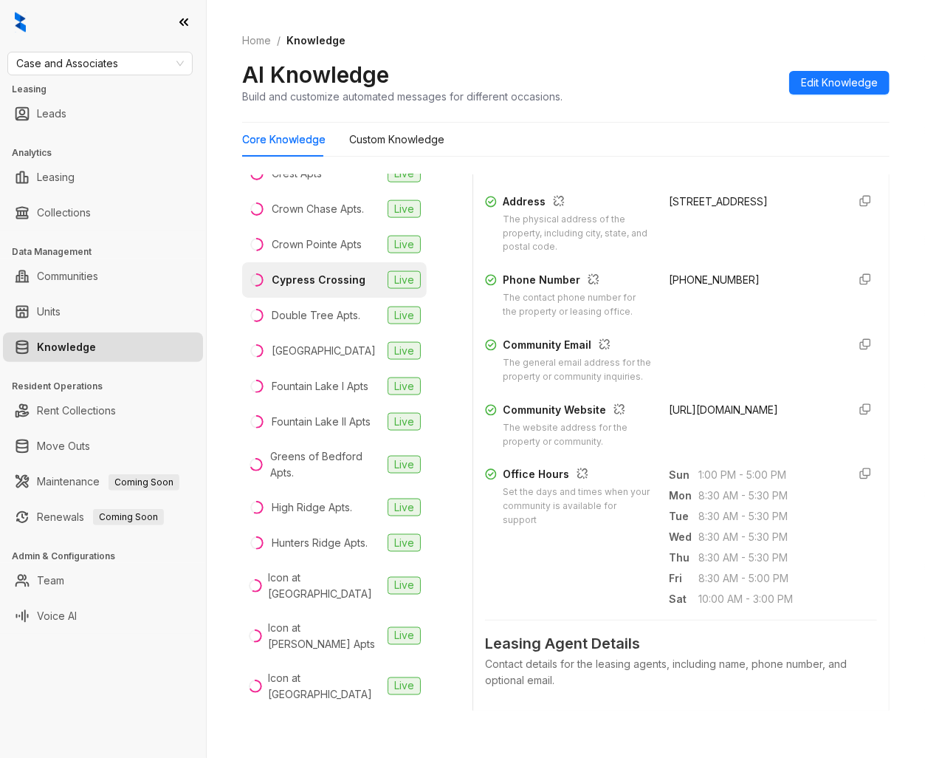
scroll to position [328, 0]
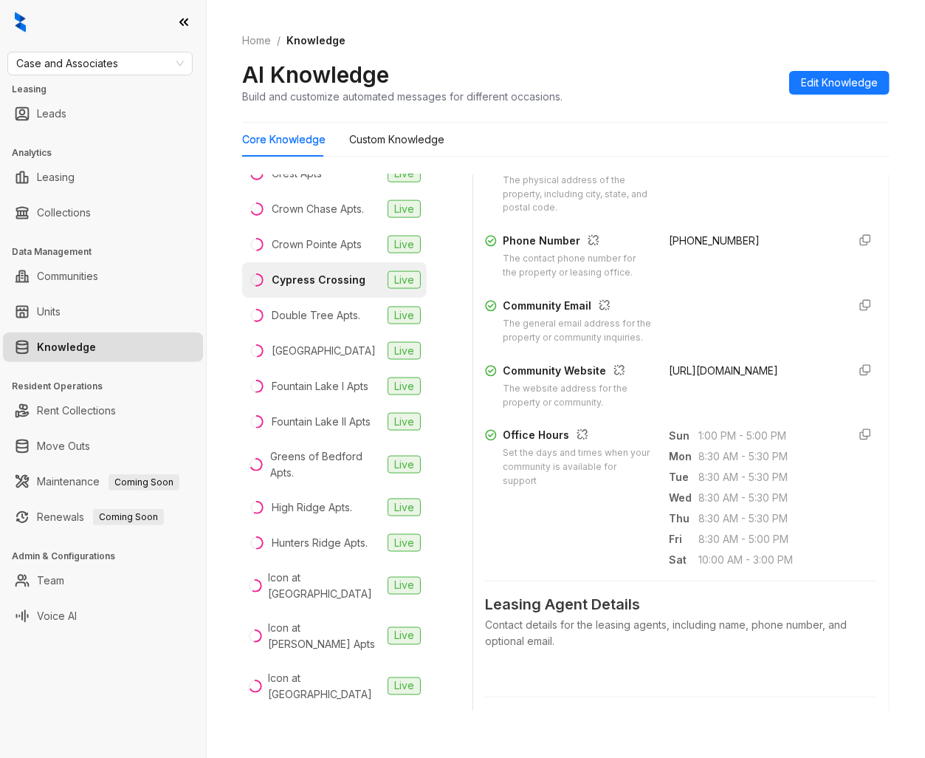
click at [721, 377] on span "[URL][DOMAIN_NAME]" at bounding box center [724, 370] width 109 height 13
click at [329, 359] on div "[GEOGRAPHIC_DATA]" at bounding box center [324, 351] width 104 height 16
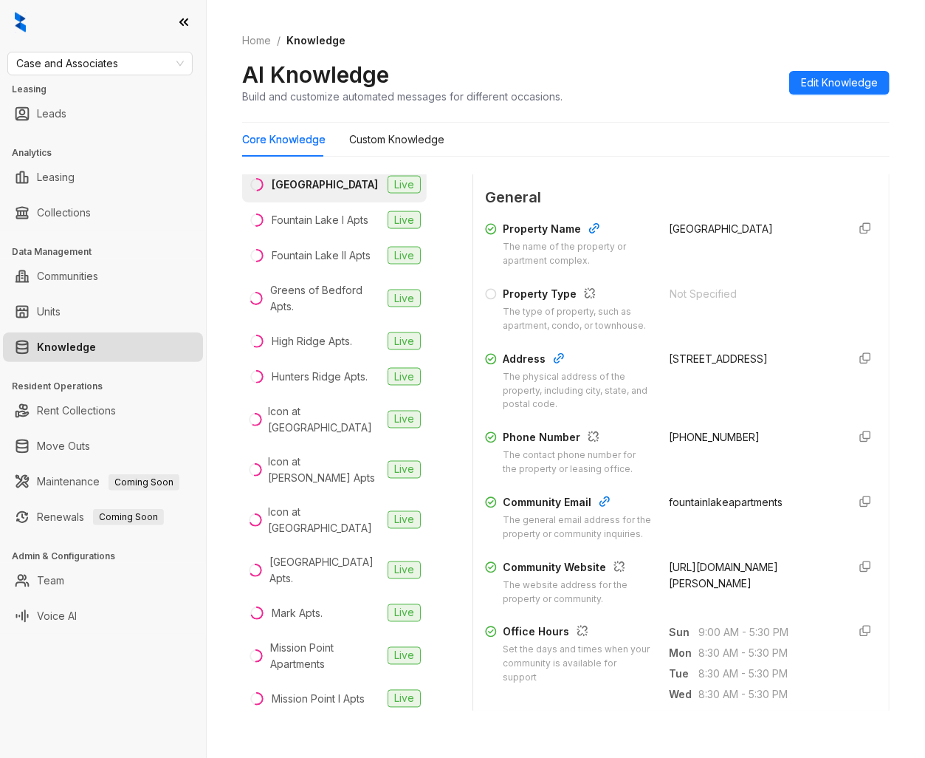
scroll to position [164, 0]
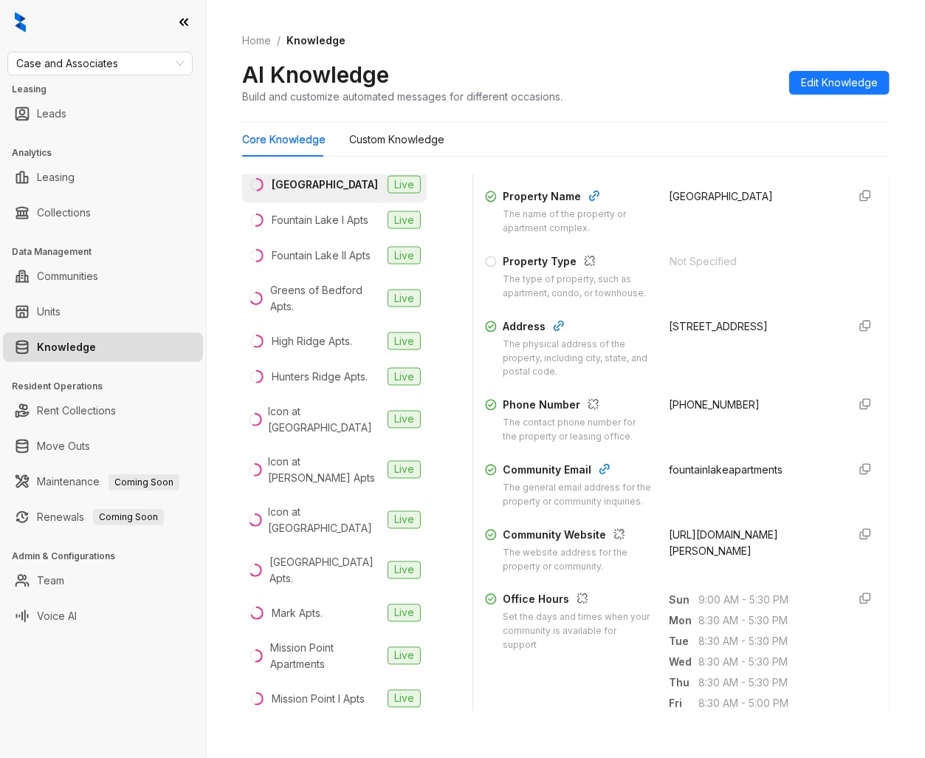
click at [721, 557] on span "[URL][DOMAIN_NAME][PERSON_NAME]" at bounding box center [724, 542] width 109 height 29
click at [323, 315] on div "Greens of Bedford Apts." at bounding box center [326, 298] width 112 height 32
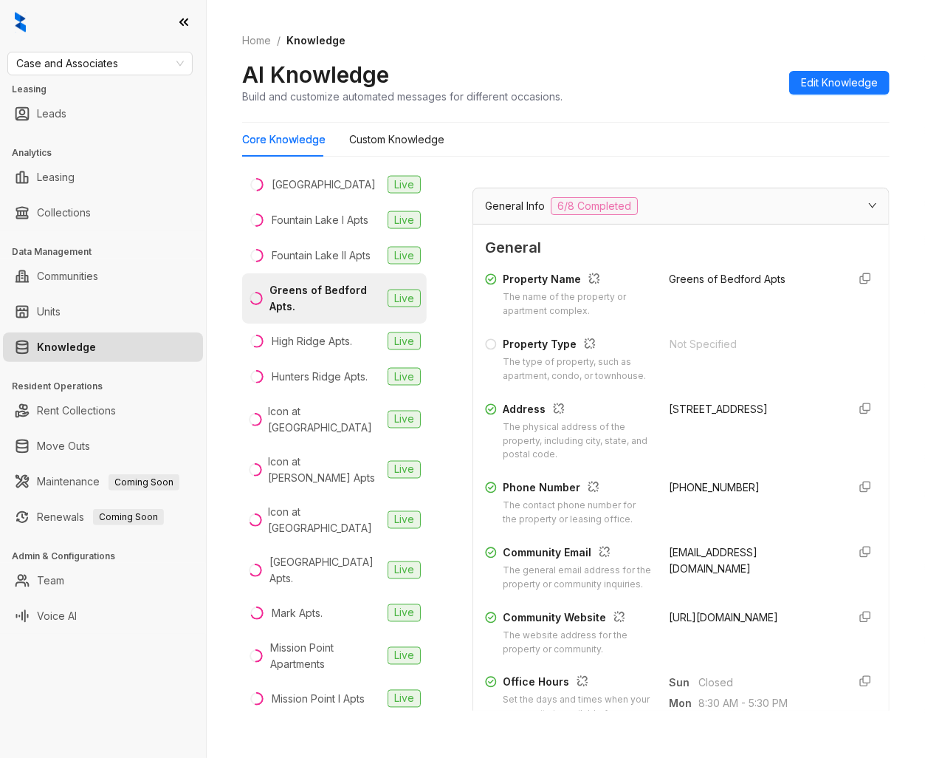
scroll to position [328, 0]
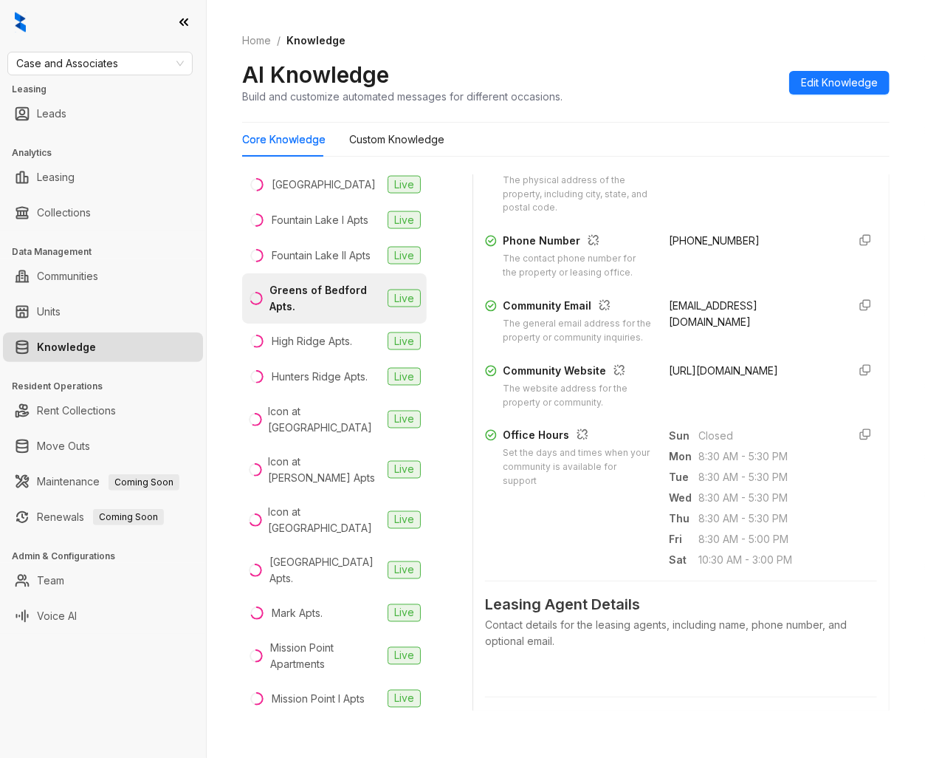
click at [719, 377] on span "[URL][DOMAIN_NAME]" at bounding box center [724, 370] width 109 height 13
click at [718, 377] on span "[URL][DOMAIN_NAME]" at bounding box center [724, 370] width 109 height 13
click at [337, 385] on div "Hunters Ridge Apts." at bounding box center [320, 376] width 96 height 16
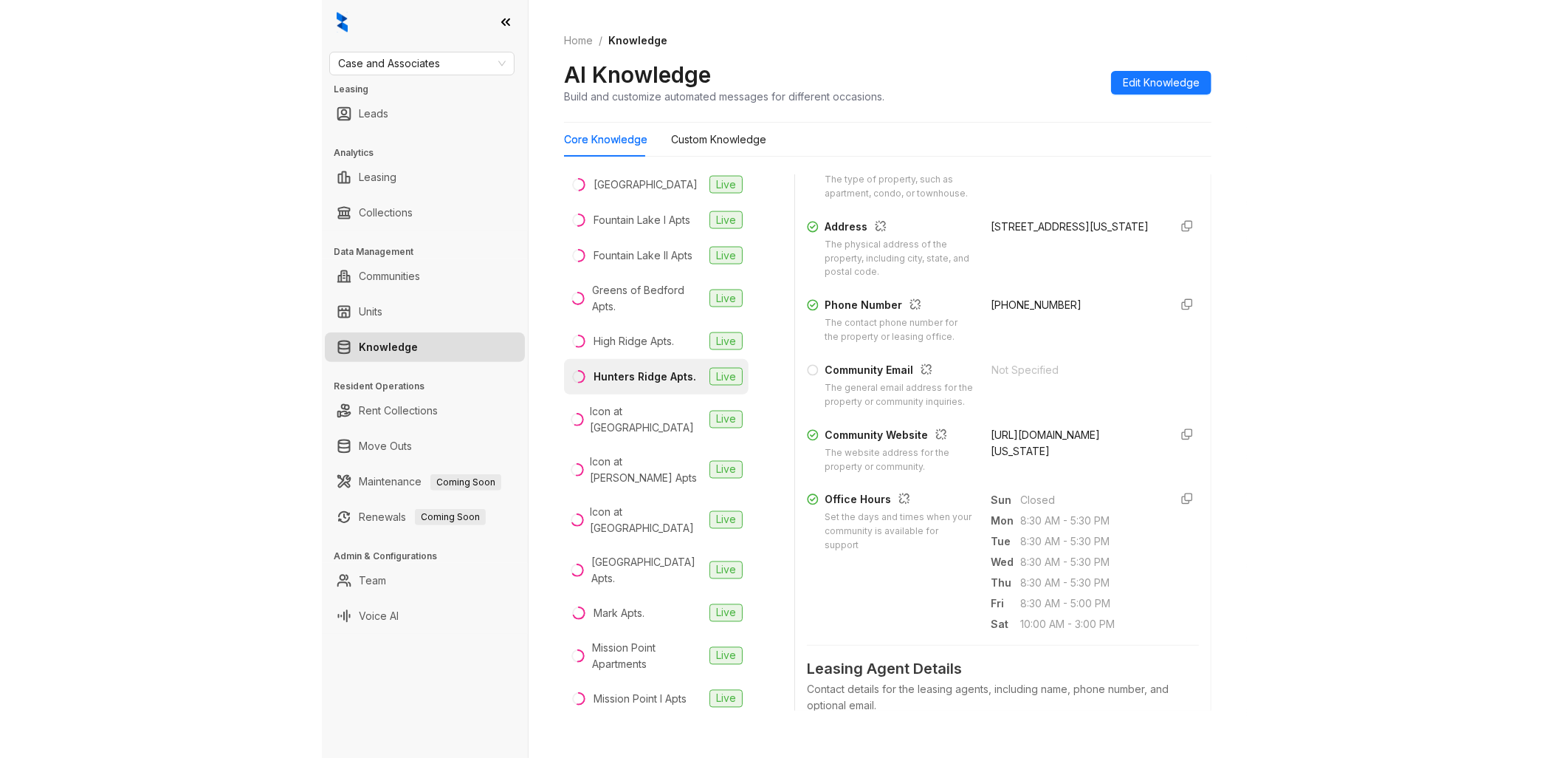
scroll to position [410, 0]
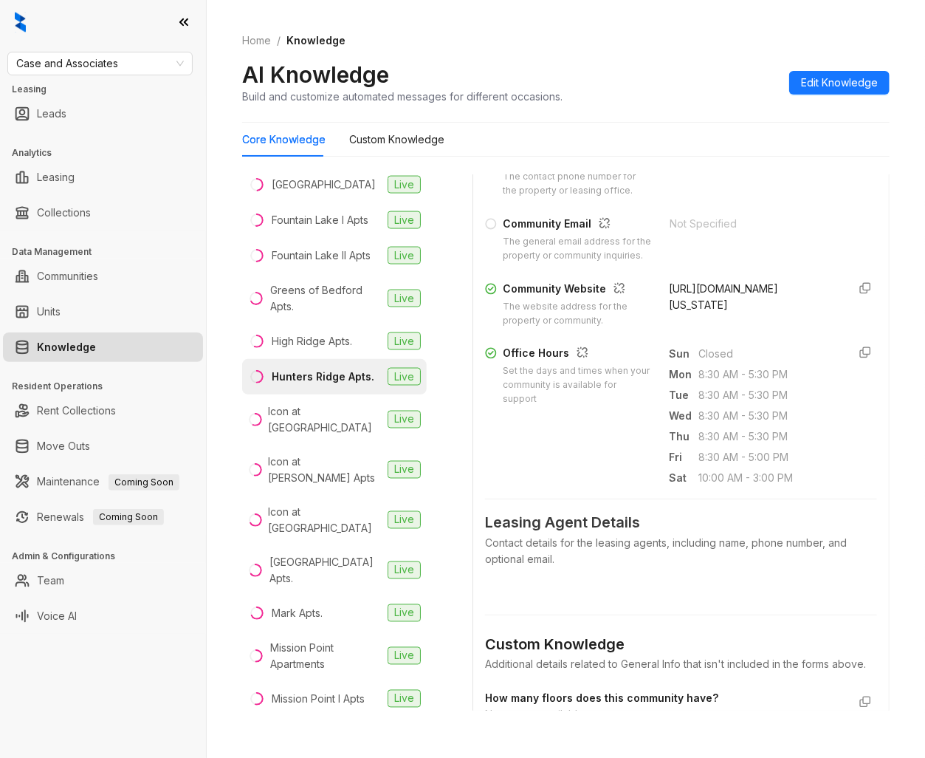
click at [719, 311] on span "[URL][DOMAIN_NAME][US_STATE]" at bounding box center [724, 296] width 109 height 29
click at [720, 311] on span "[URL][DOMAIN_NAME][US_STATE]" at bounding box center [724, 296] width 109 height 29
click at [721, 311] on span "[URL][DOMAIN_NAME][US_STATE]" at bounding box center [724, 296] width 109 height 29
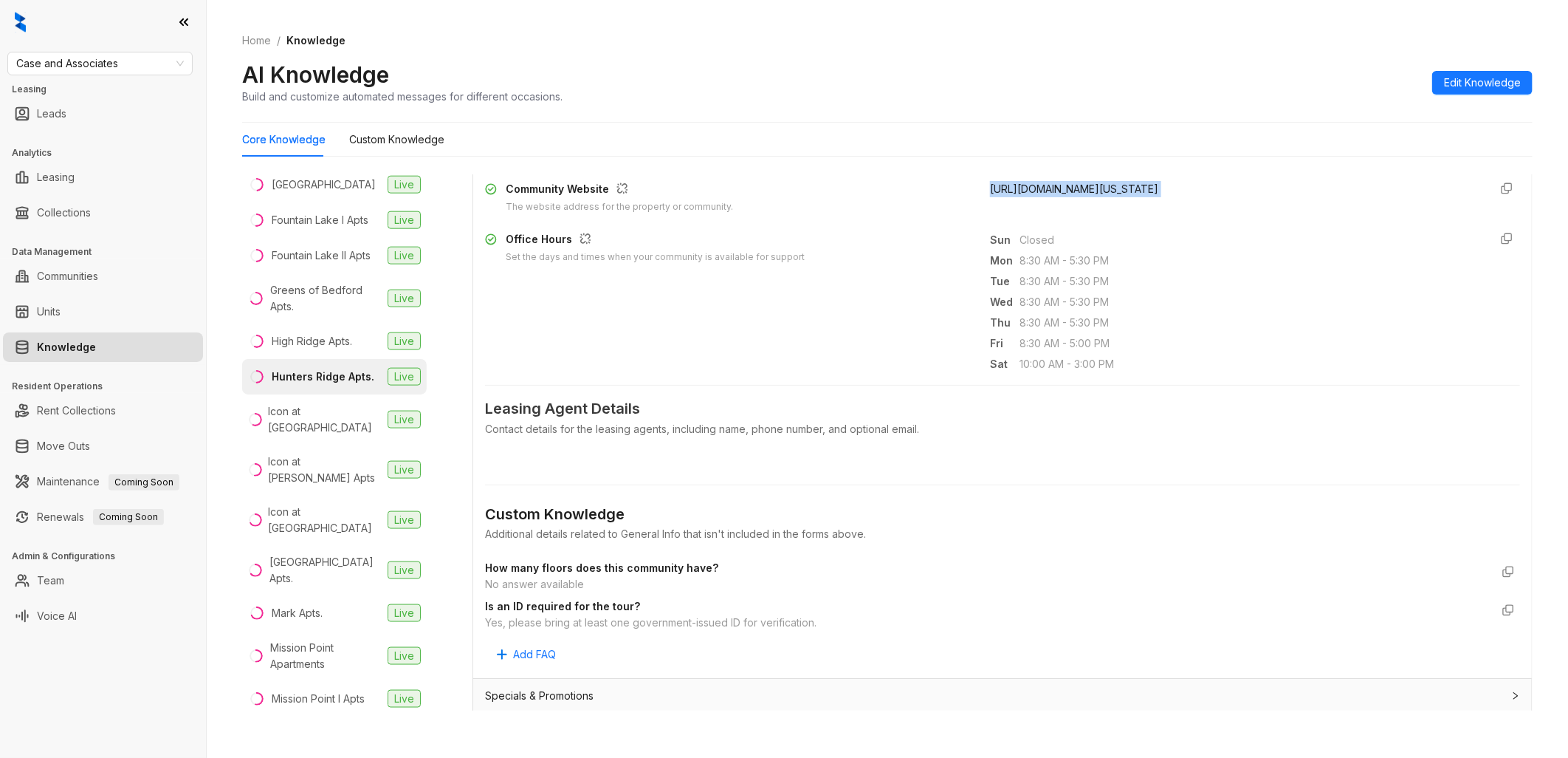
scroll to position [323, 0]
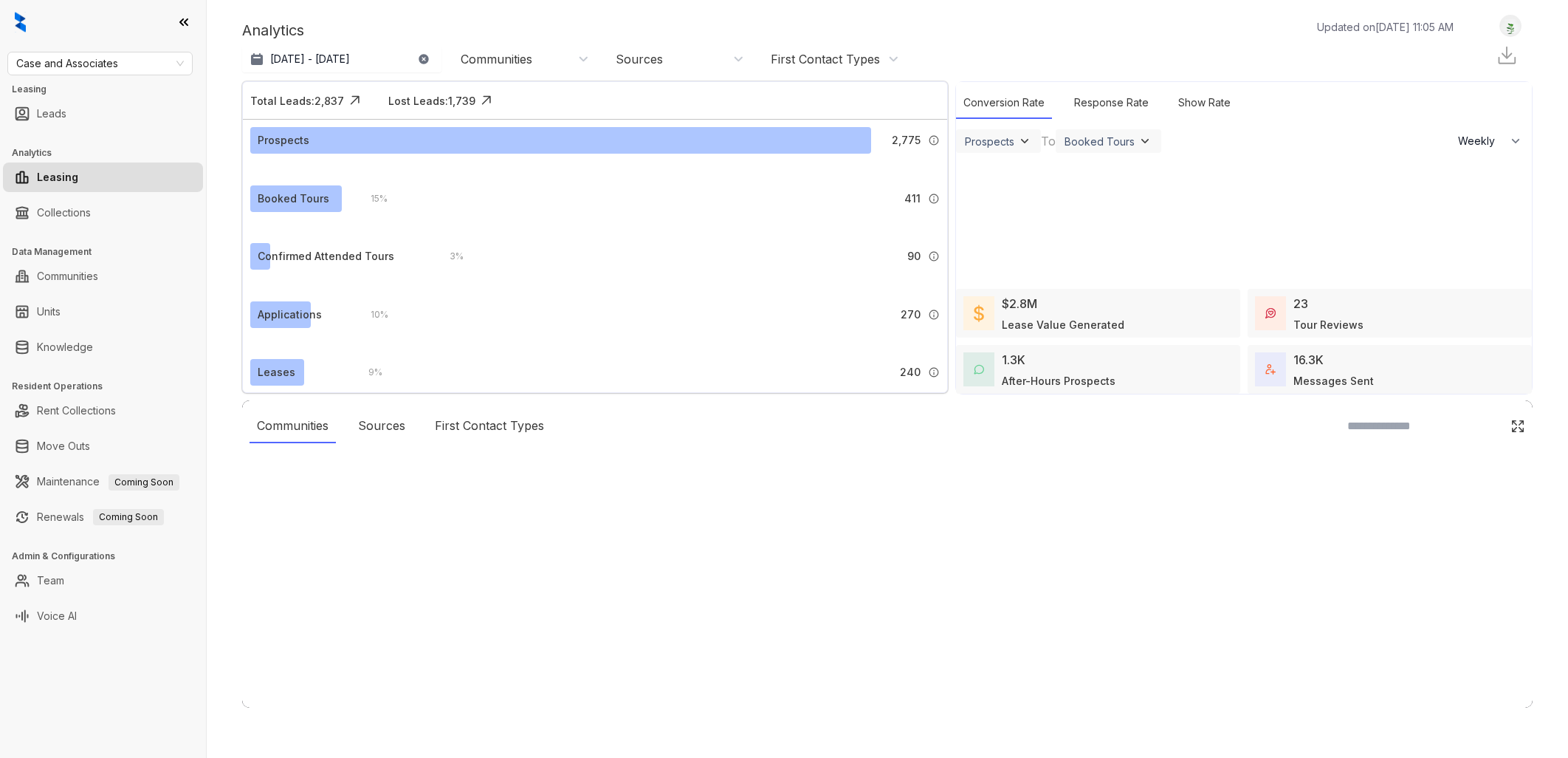
select select "******"
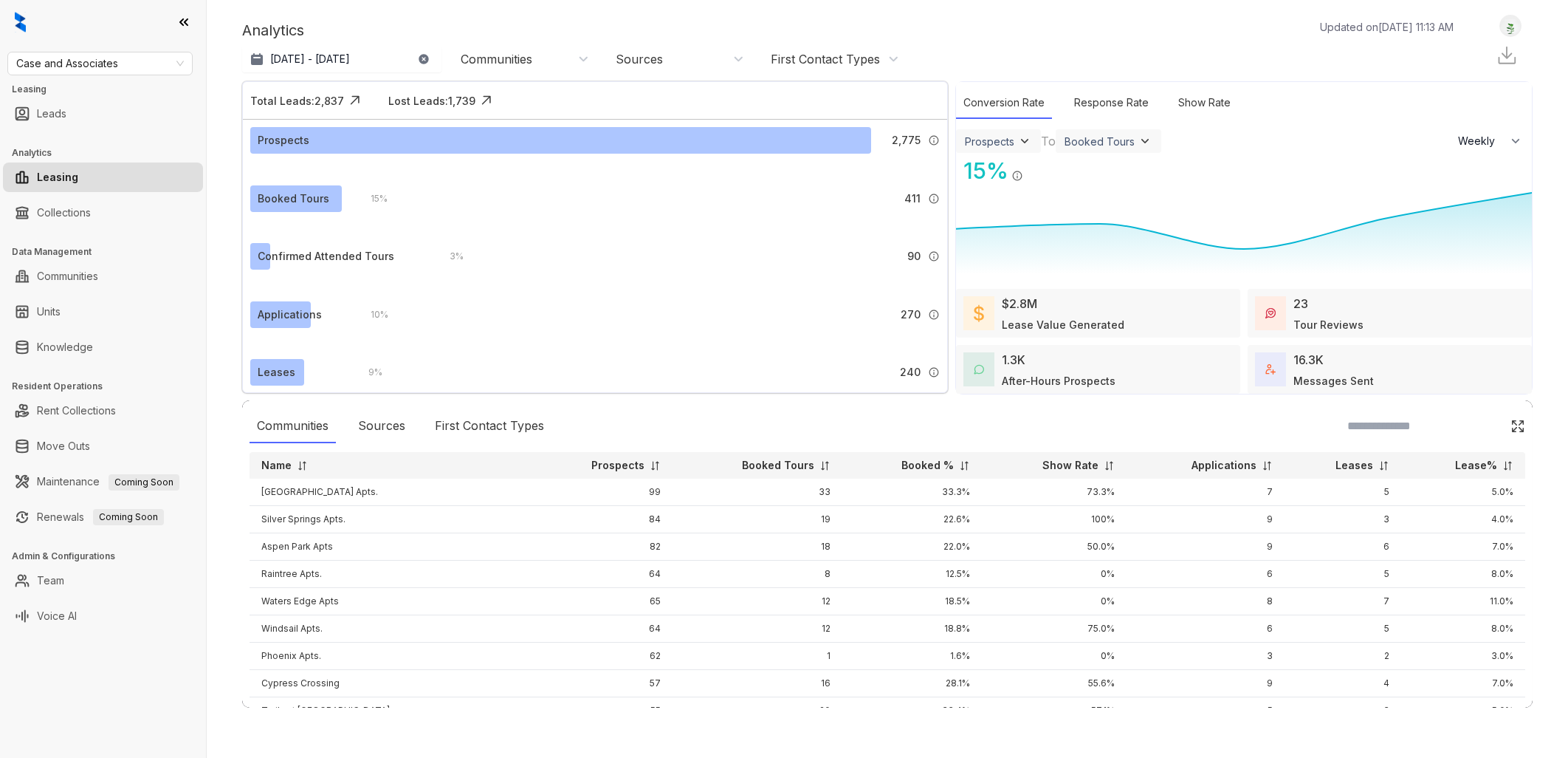
select select "******"
click at [93, 346] on link "Knowledge" at bounding box center [65, 347] width 56 height 30
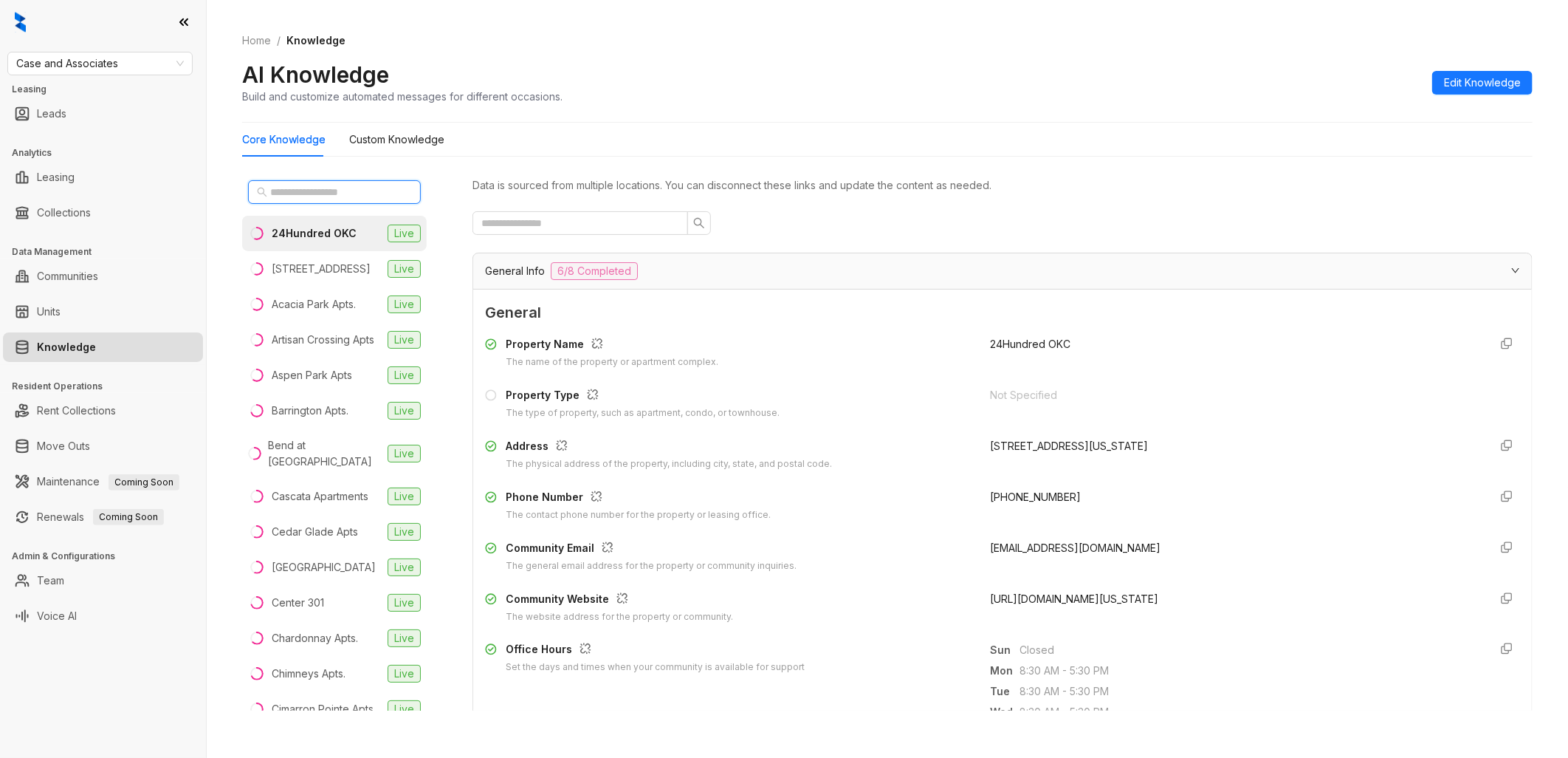
click at [329, 196] on input "text" at bounding box center [335, 192] width 130 height 16
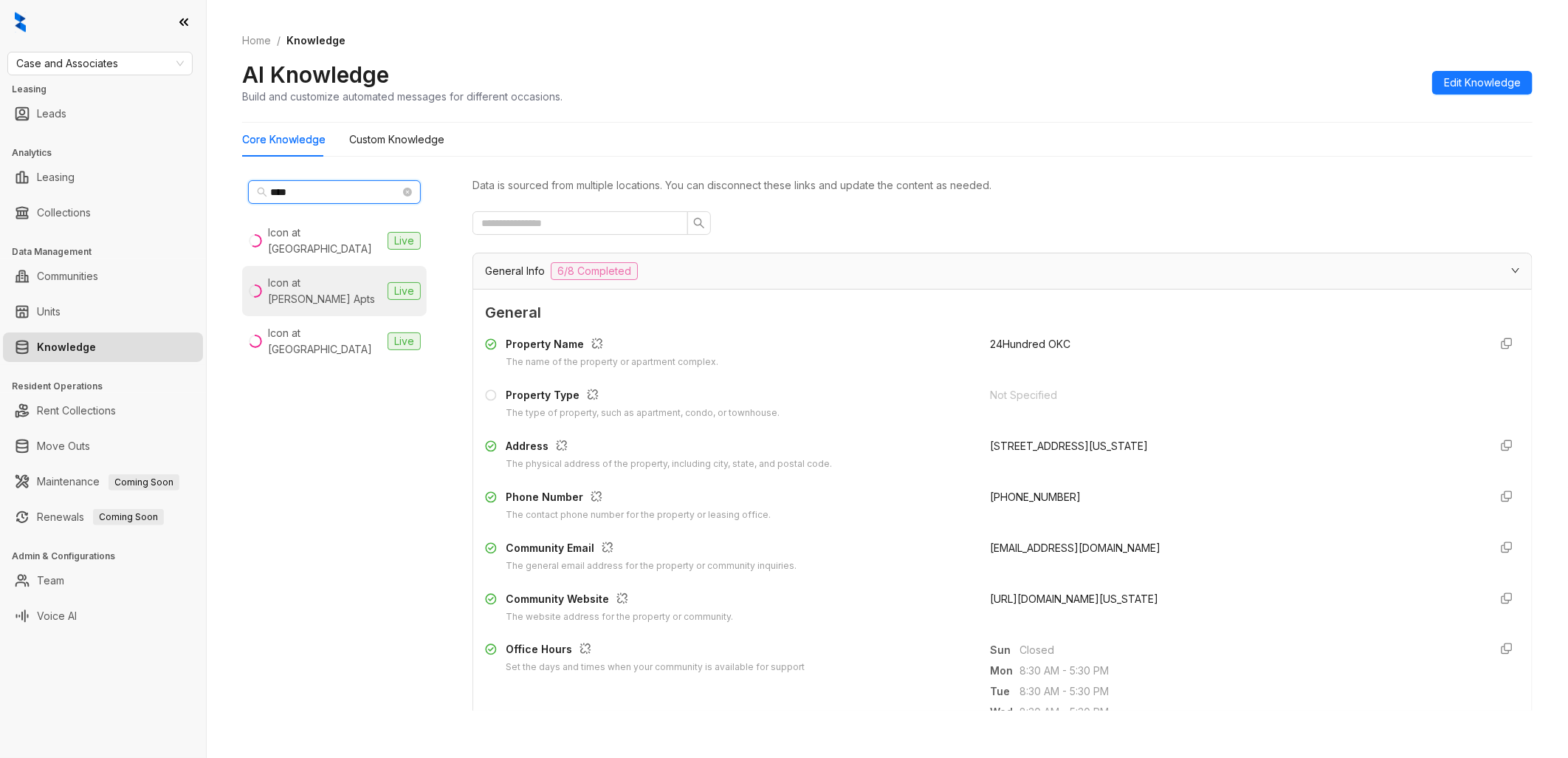
type input "****"
click at [338, 275] on div "Icon at [PERSON_NAME] Apts" at bounding box center [325, 291] width 114 height 32
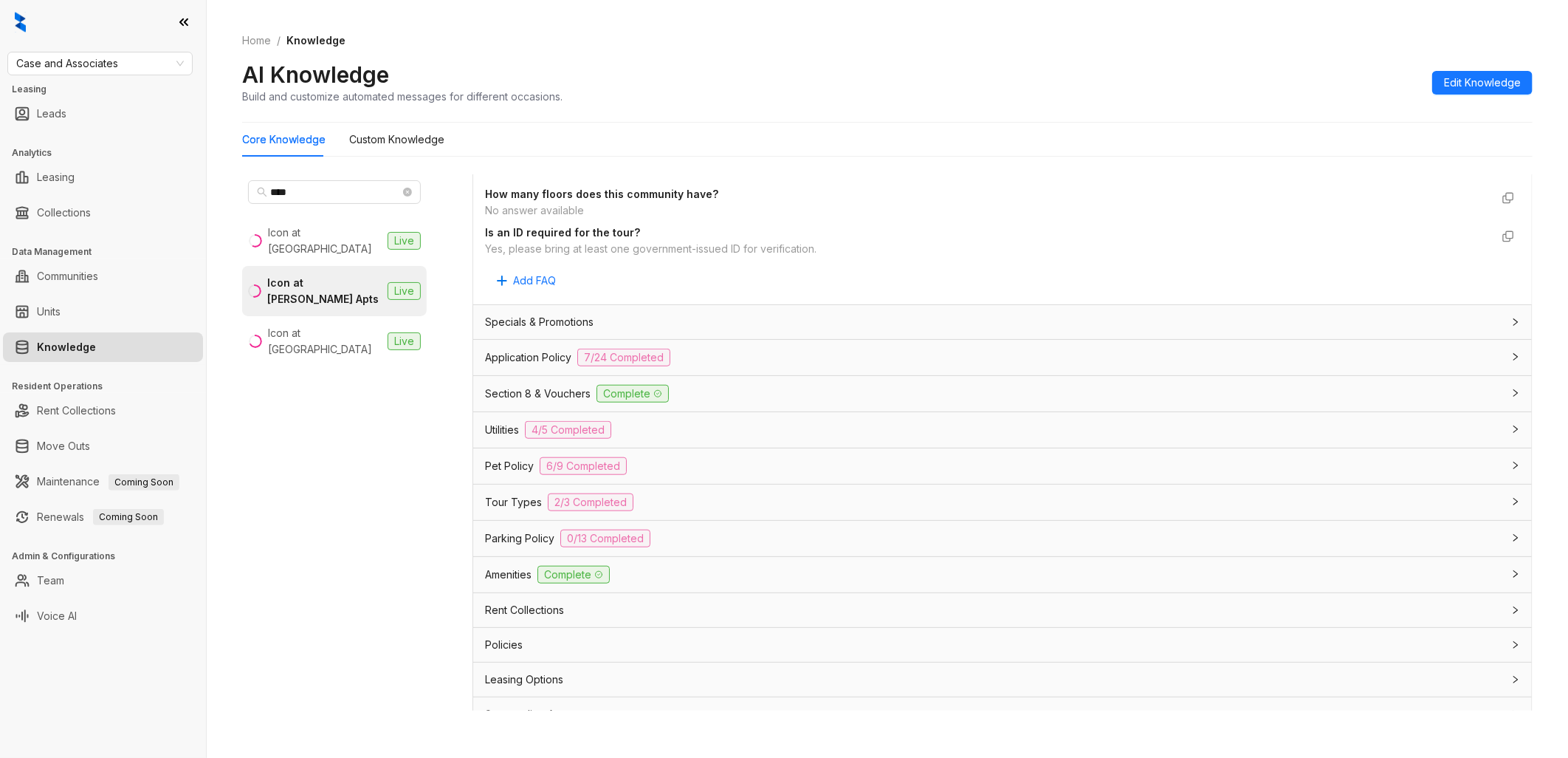
scroll to position [820, 0]
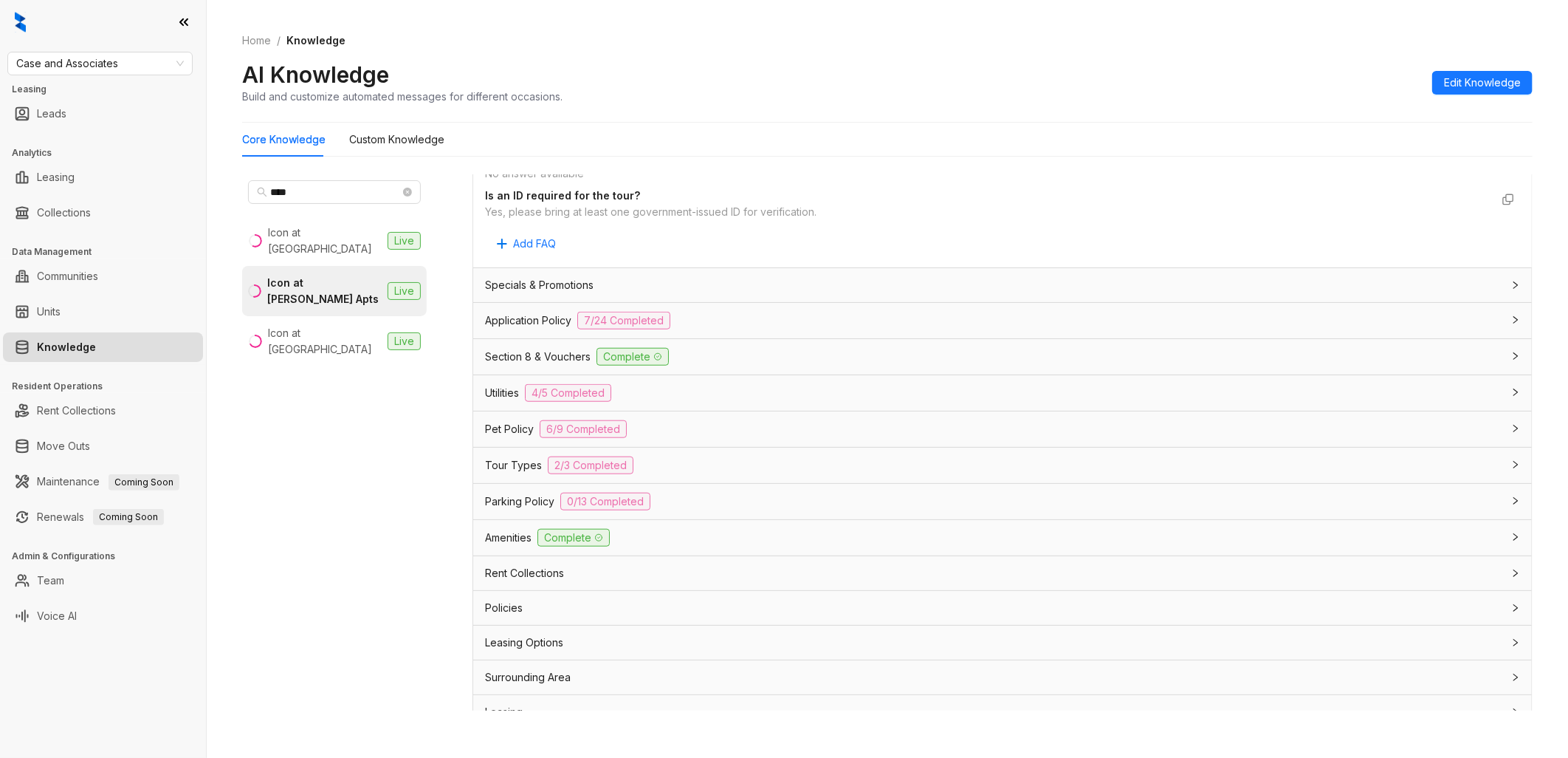
click at [544, 323] on span "Application Policy" at bounding box center [528, 320] width 86 height 16
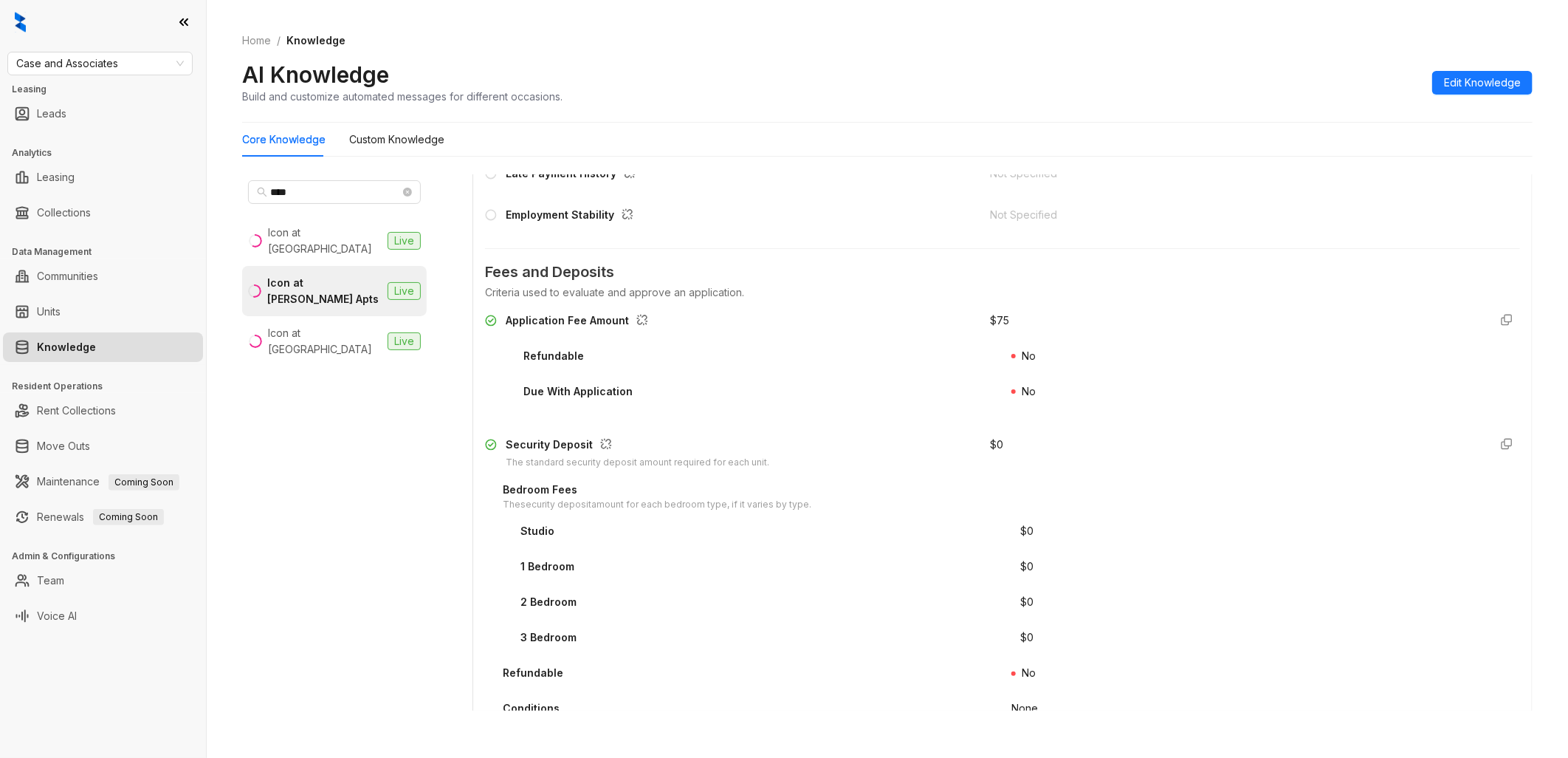
scroll to position [1559, 0]
